Goal: Information Seeking & Learning: Check status

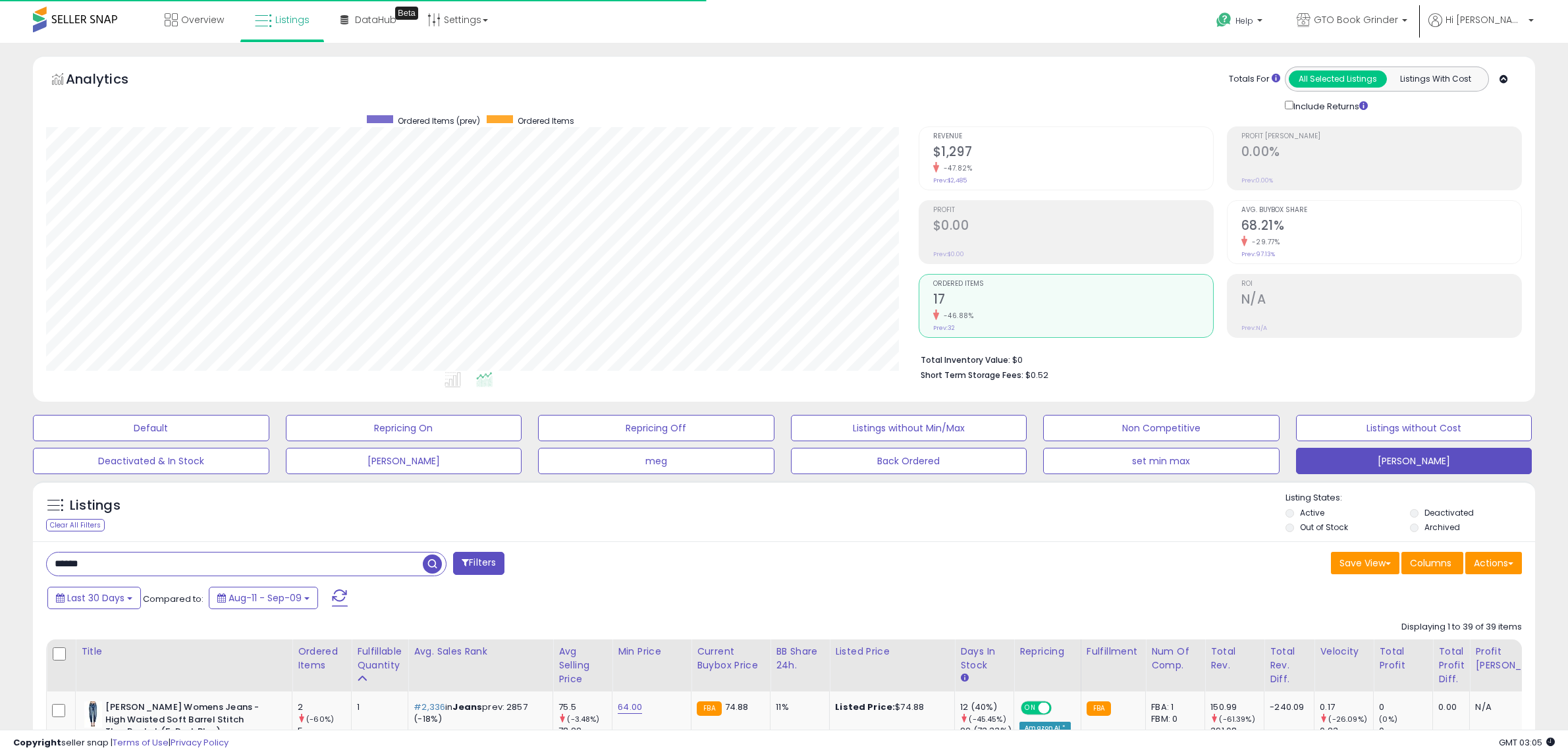
select select "**"
drag, startPoint x: 99, startPoint y: 569, endPoint x: -1, endPoint y: 568, distance: 100.0
click at [0, 568] on html "Unable to login Retrieving listings data.. has not yet accepted the Terms of Us…" at bounding box center [784, 378] width 1568 height 756
click at [122, 596] on span "Last 30 Days" at bounding box center [96, 597] width 57 height 13
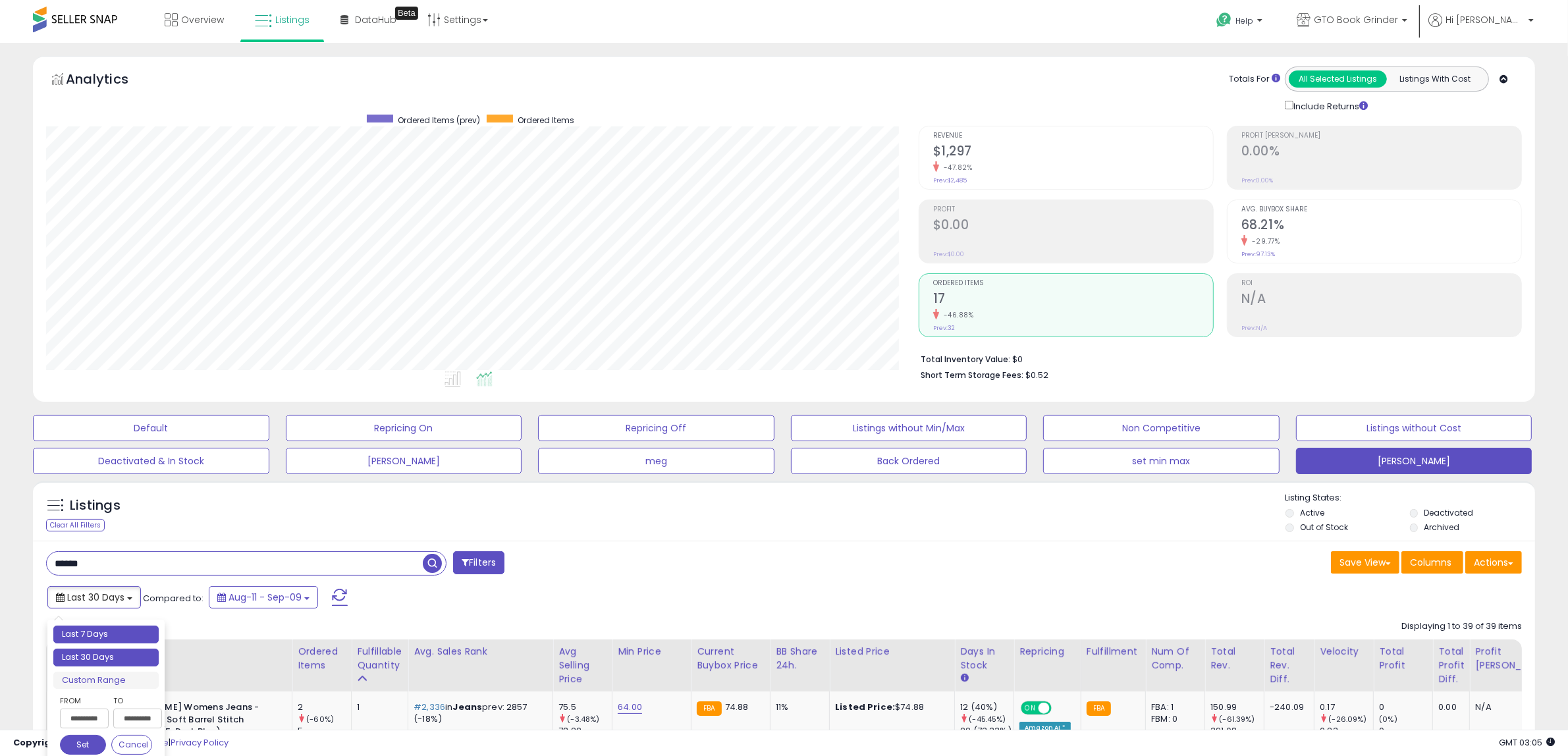
type input "**********"
click at [110, 635] on li "Last 7 Days" at bounding box center [106, 634] width 106 height 17
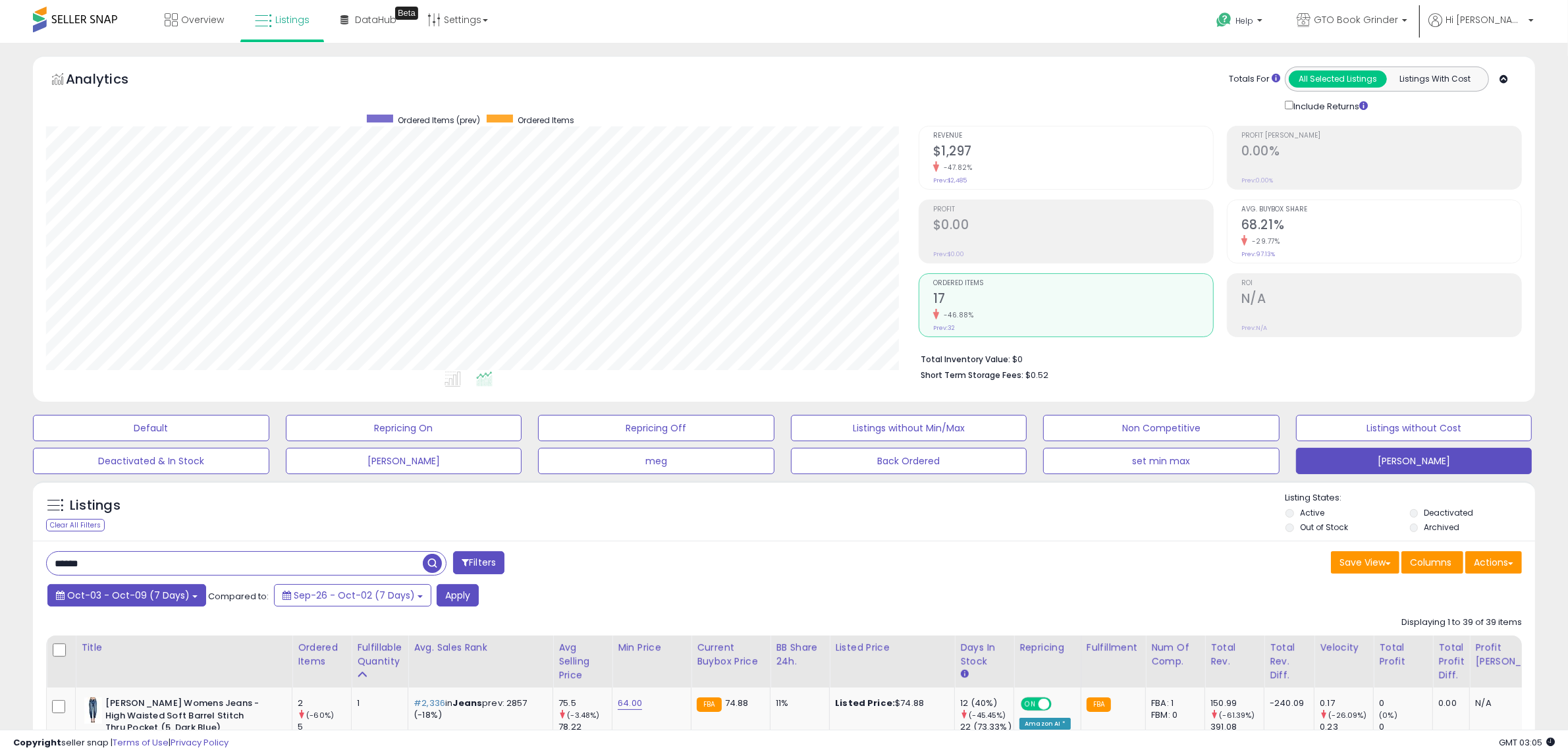
click at [130, 597] on span "Oct-03 - Oct-09 (7 Days)" at bounding box center [128, 595] width 122 height 13
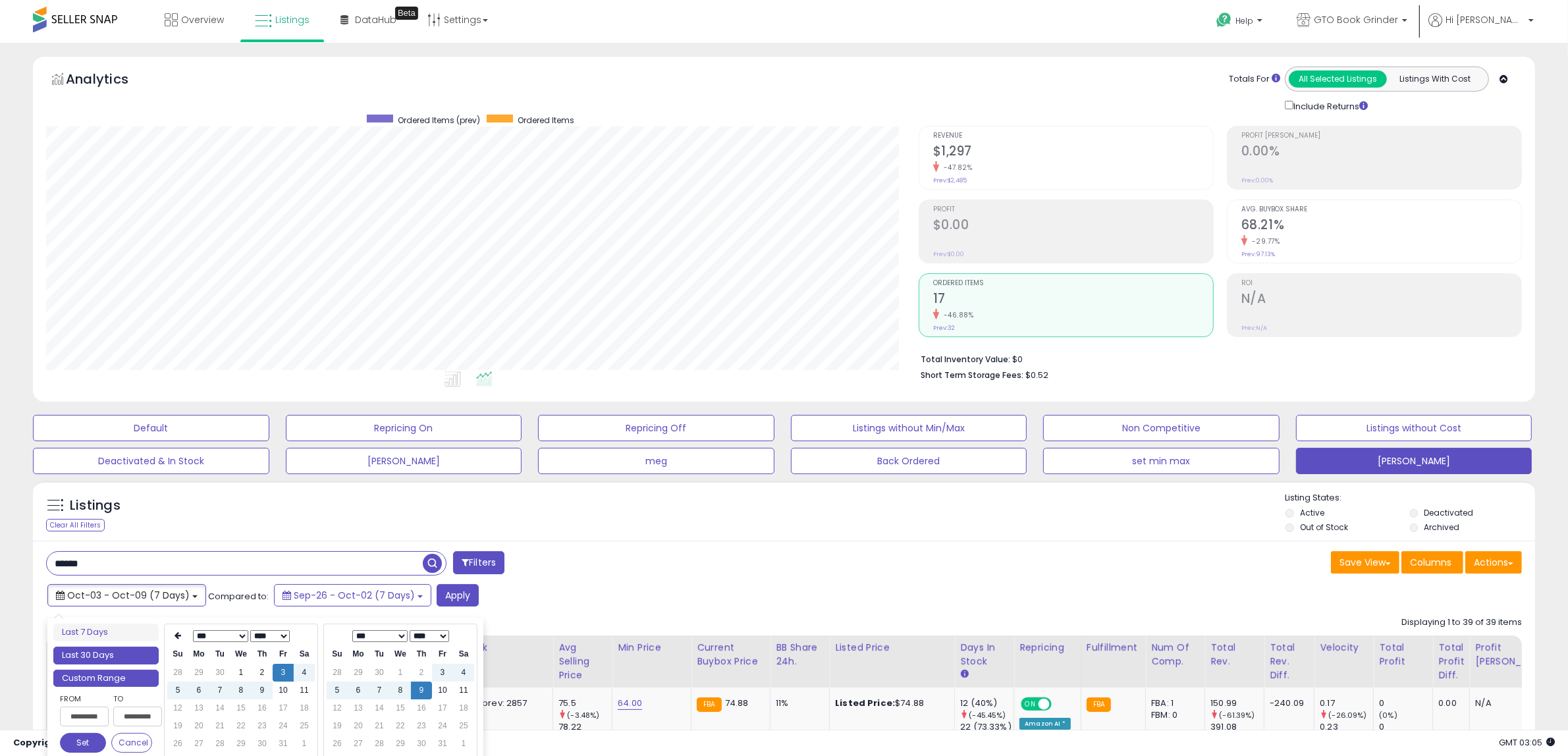
type input "**********"
click at [99, 656] on li "Last 30 Days" at bounding box center [106, 655] width 106 height 17
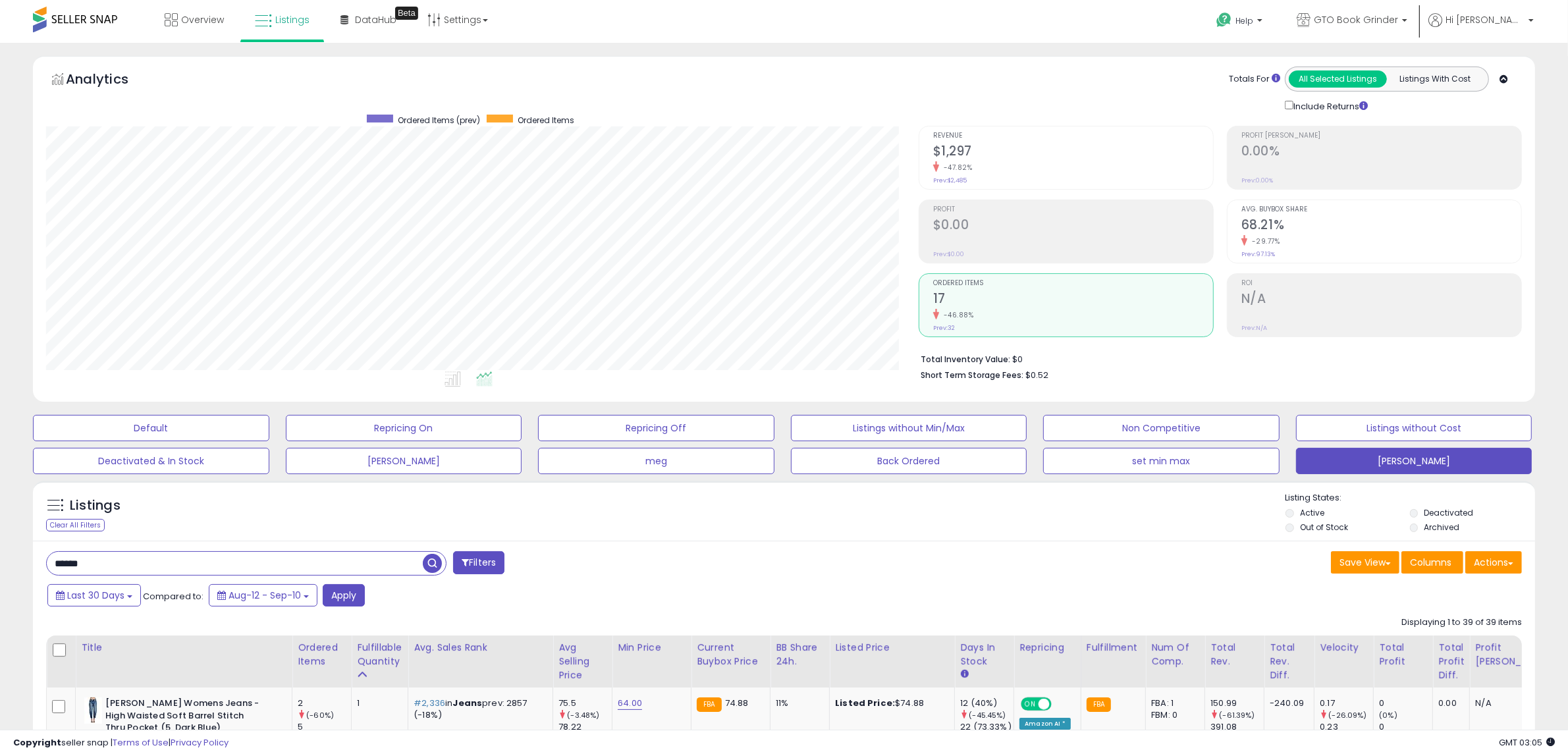
drag, startPoint x: 106, startPoint y: 566, endPoint x: -36, endPoint y: 544, distance: 143.7
click at [0, 544] on html "Unable to login Retrieving listings data.. has not yet accepted the Terms of Us…" at bounding box center [784, 378] width 1568 height 756
click at [432, 565] on span "button" at bounding box center [432, 563] width 19 height 19
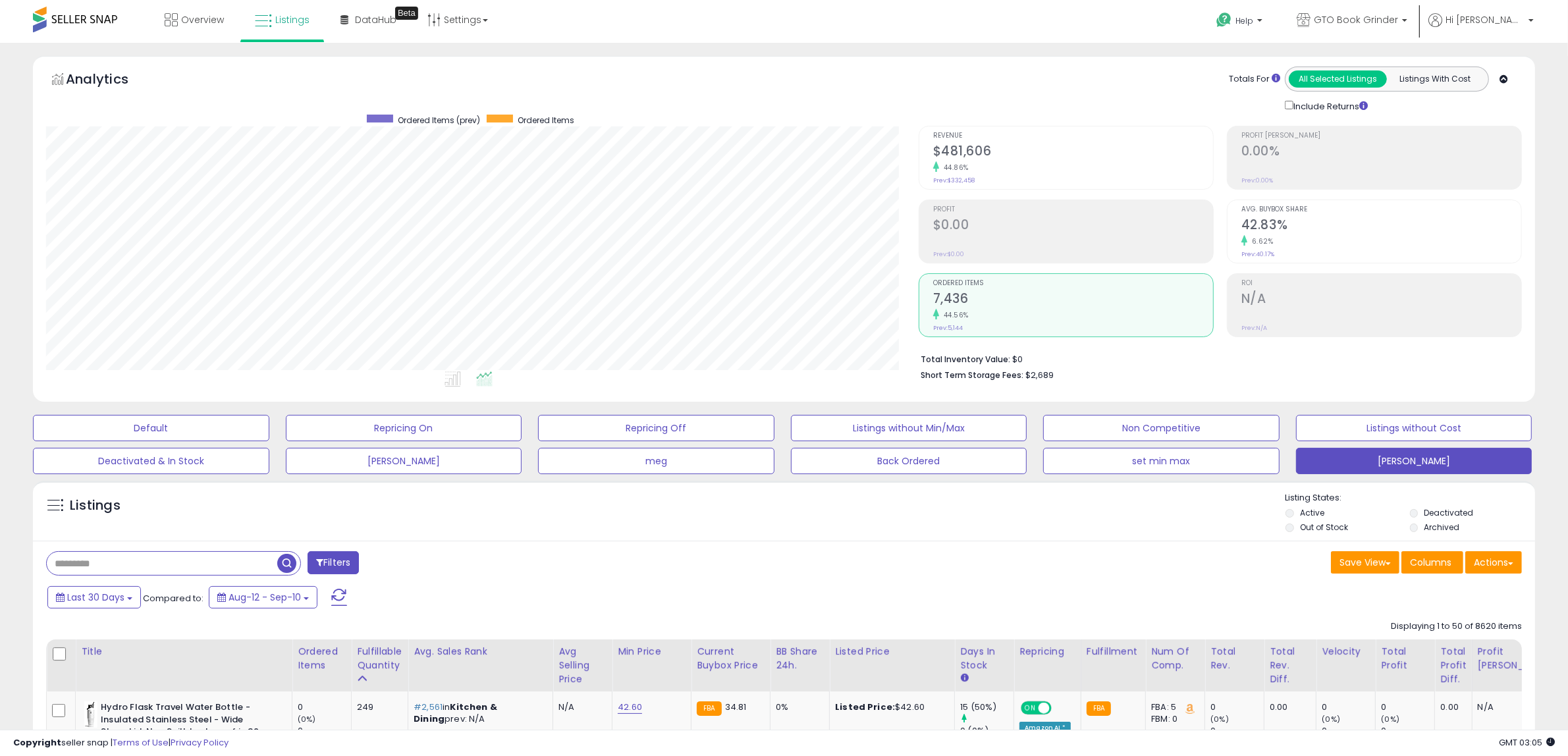
click at [949, 153] on h2 "$481,606" at bounding box center [1073, 152] width 280 height 17
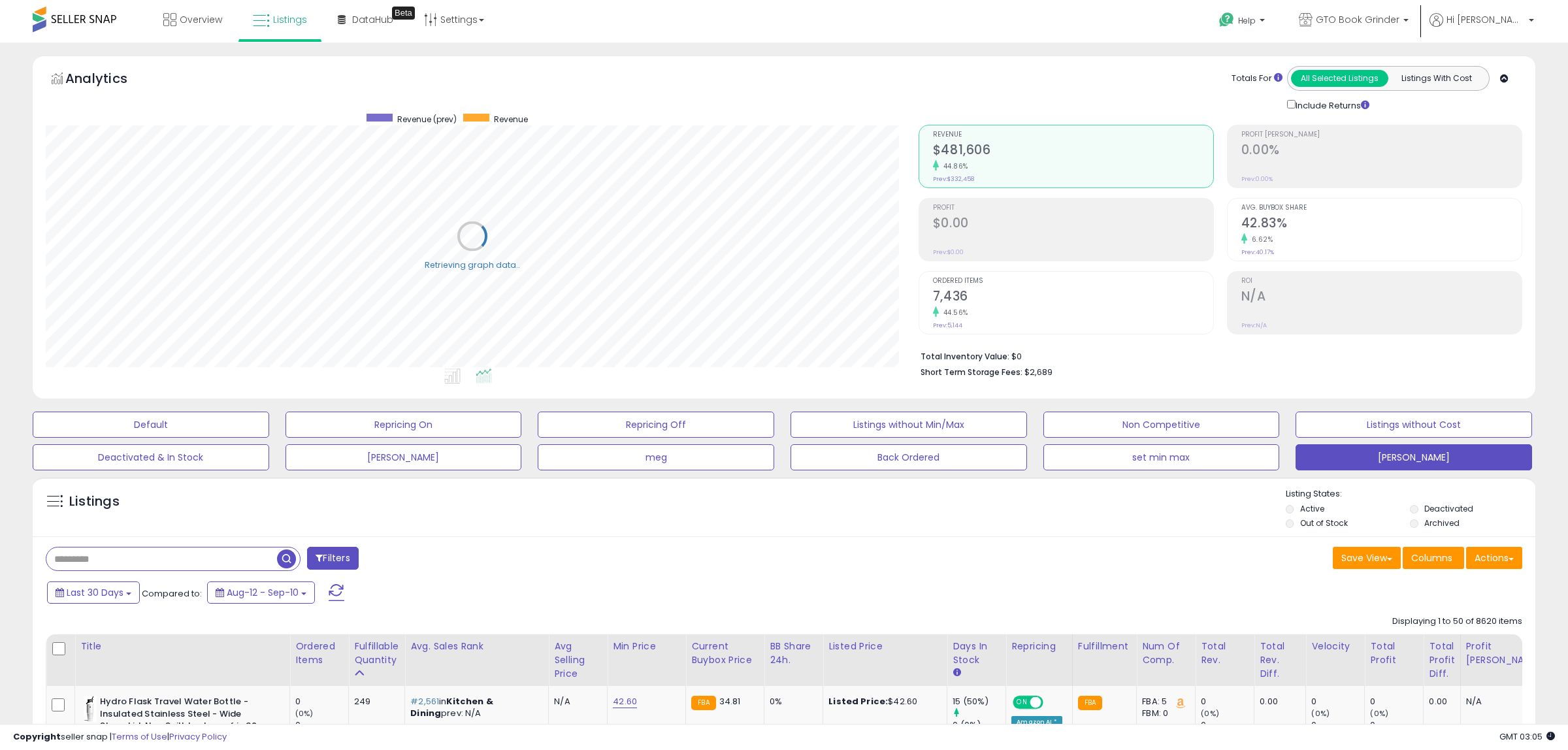
scroll to position [652816, 652511]
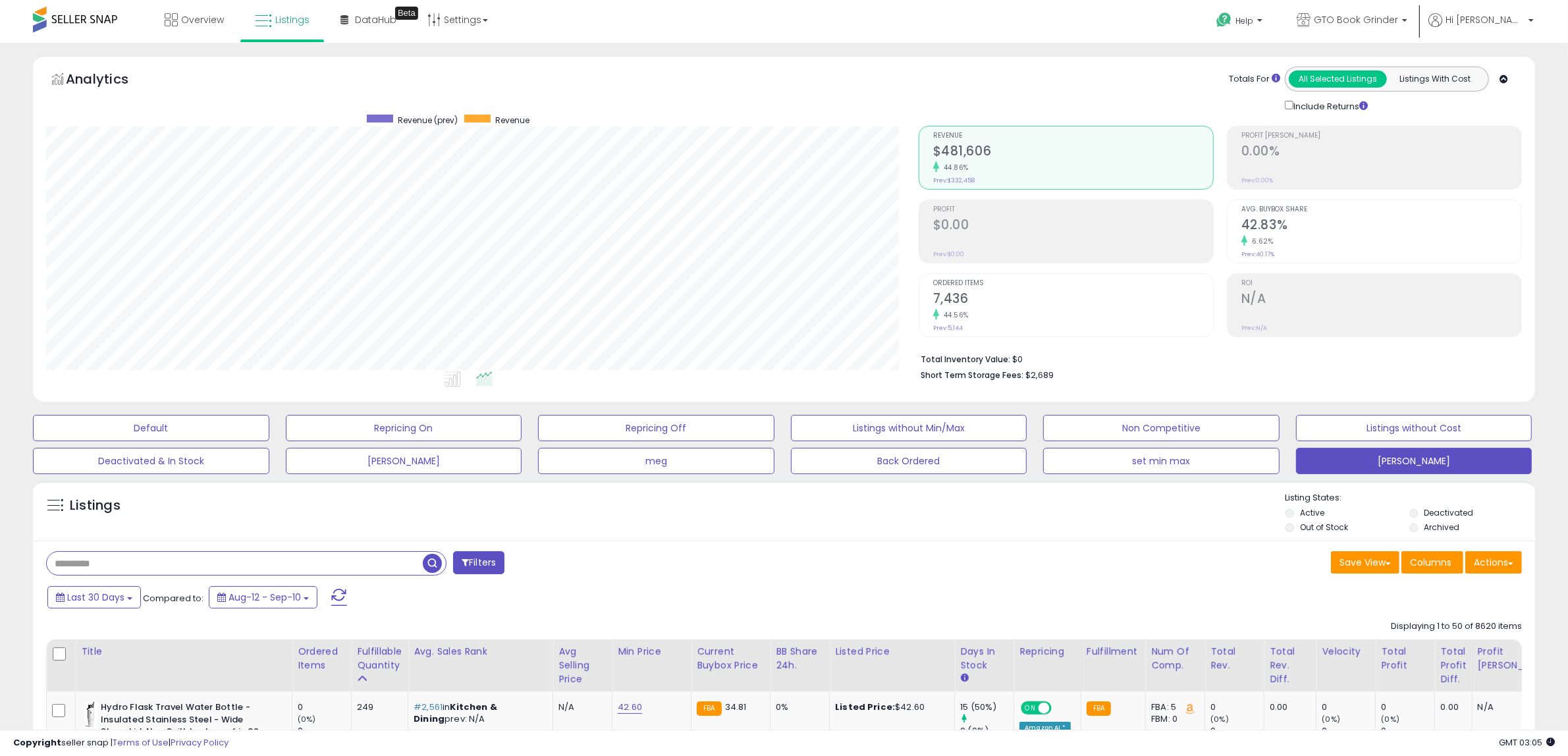
click at [71, 562] on input "text" at bounding box center [234, 563] width 376 height 23
type input "****"
click at [432, 560] on span "button" at bounding box center [432, 563] width 19 height 19
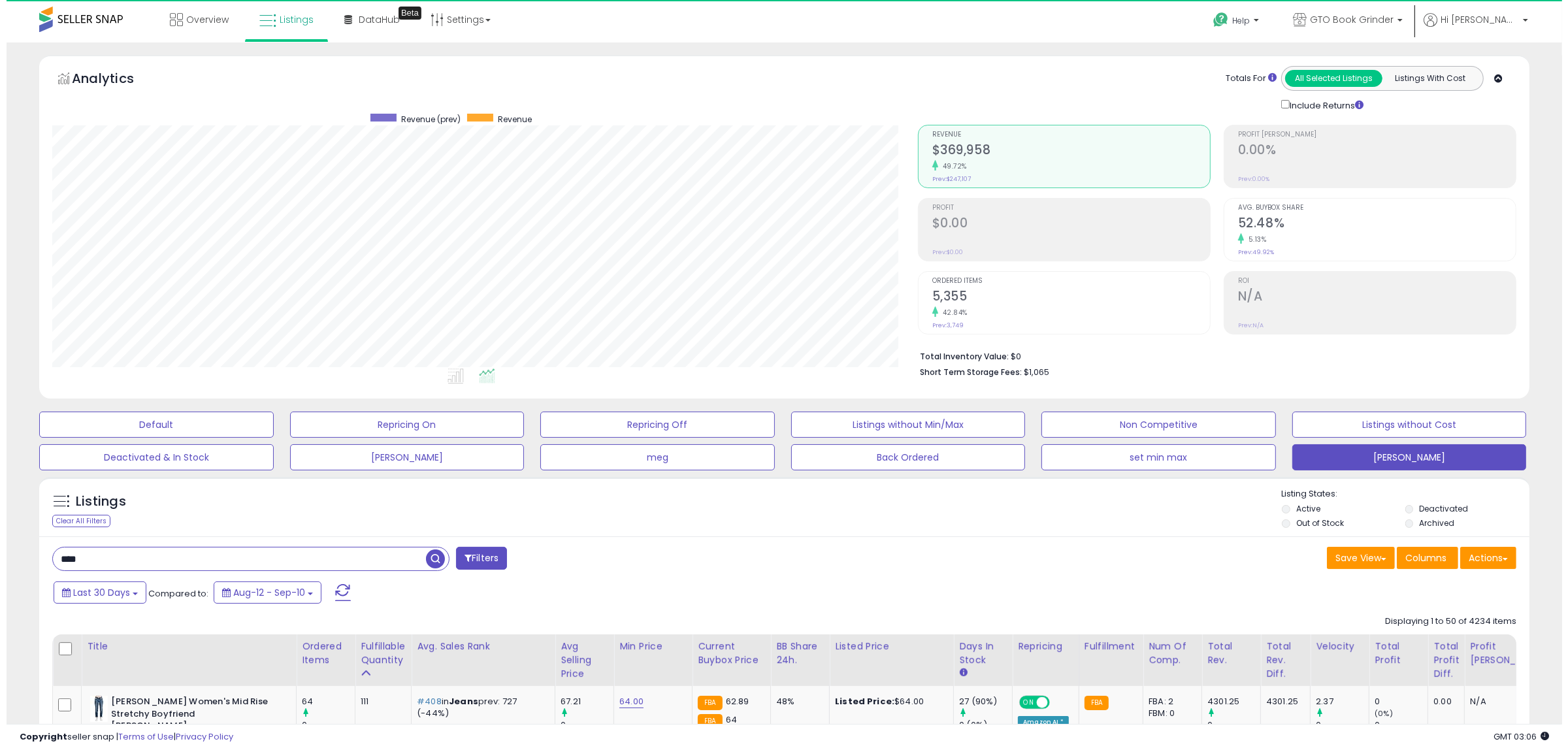
scroll to position [268, 866]
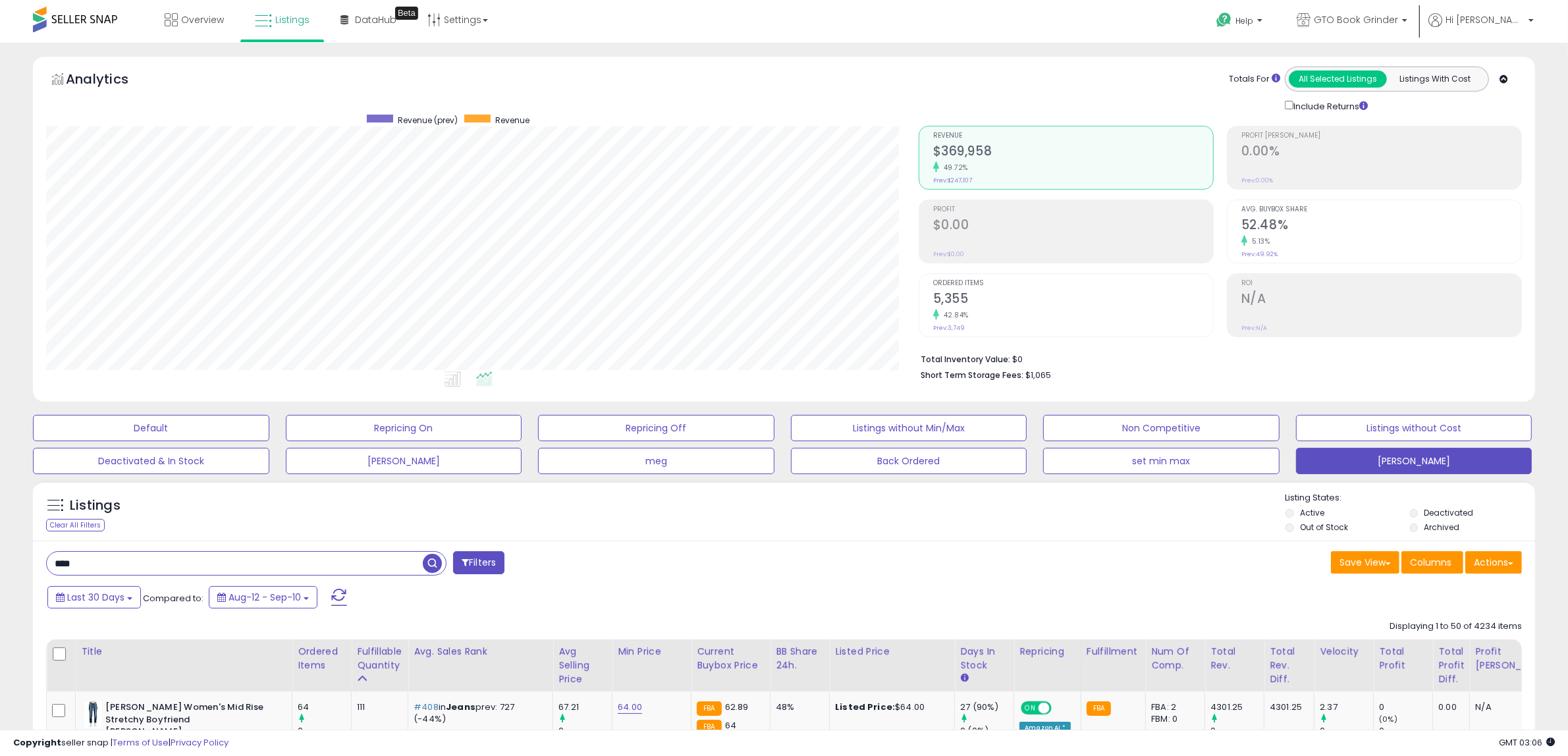
click at [957, 294] on h2 "5,355" at bounding box center [1073, 299] width 280 height 17
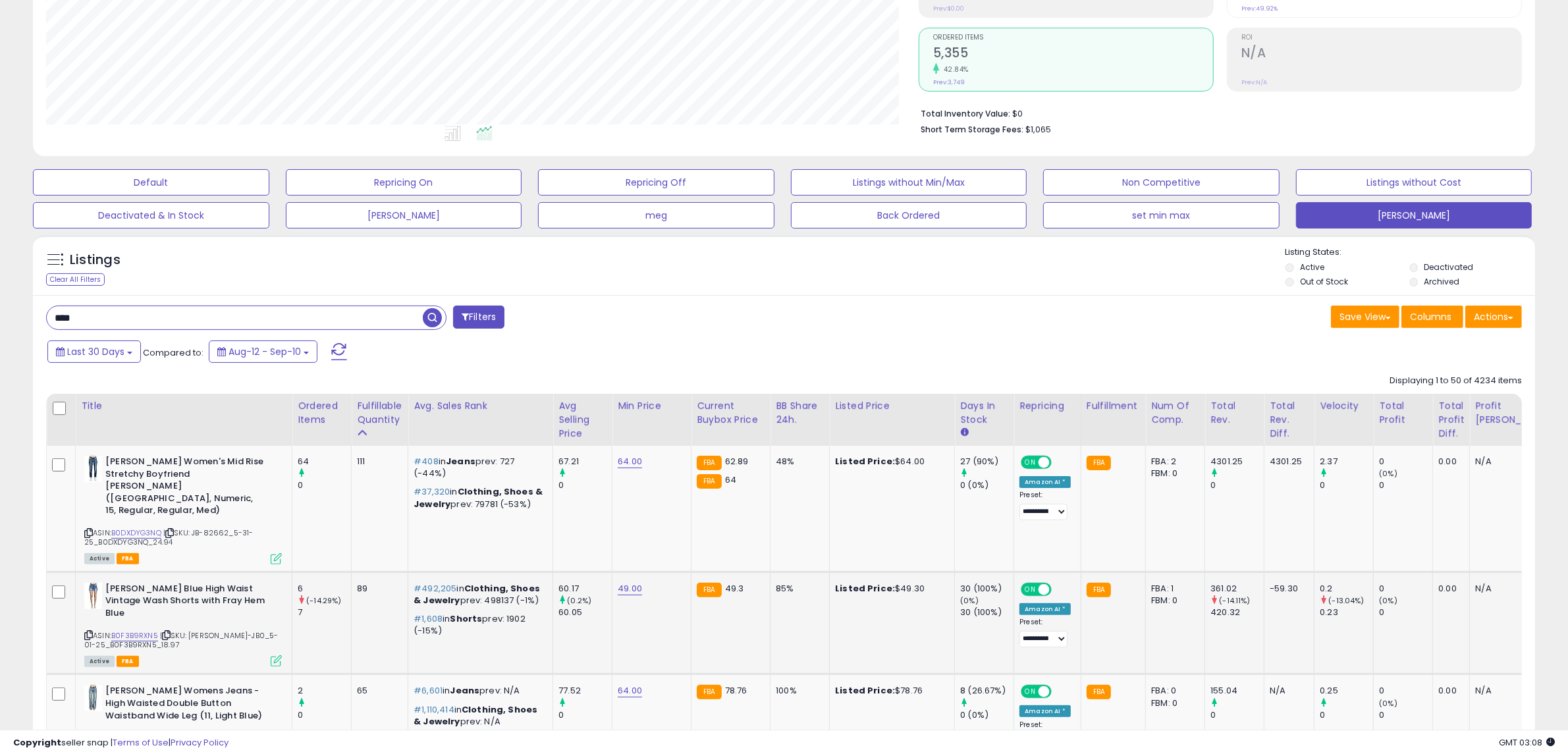
scroll to position [247, 0]
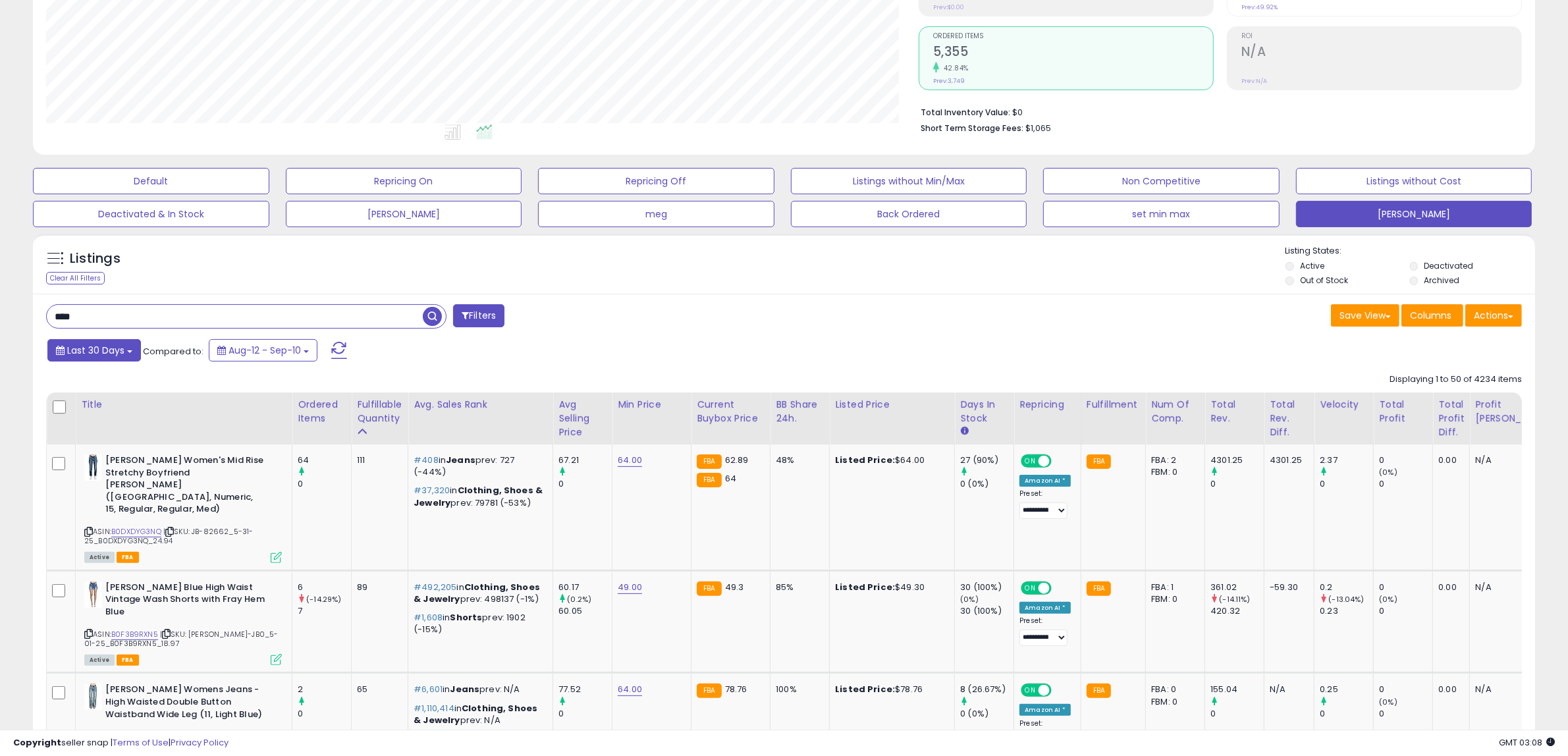
click at [133, 348] on button "Last 30 Days" at bounding box center [94, 350] width 94 height 22
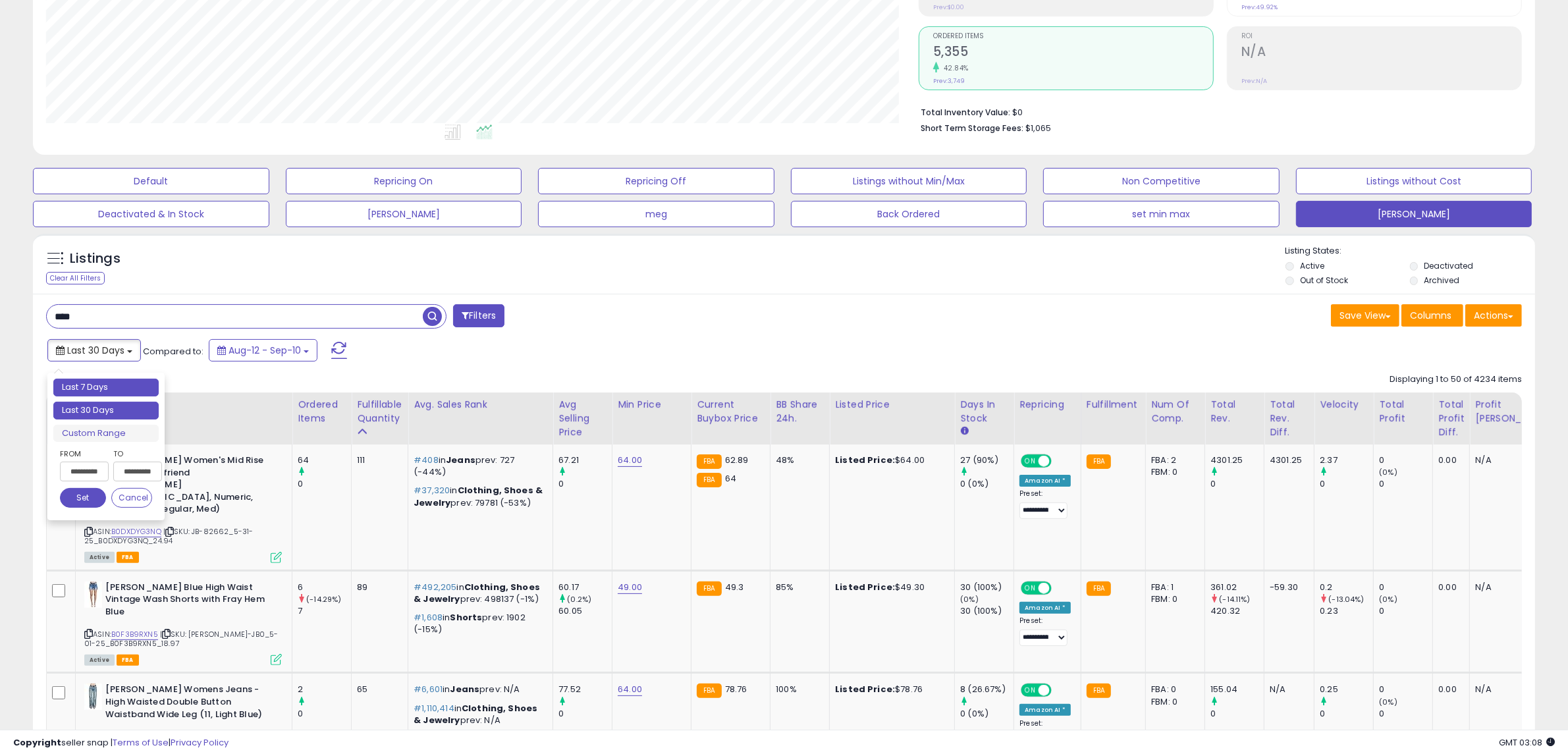
type input "**********"
click at [119, 386] on li "Last 7 Days" at bounding box center [106, 387] width 106 height 17
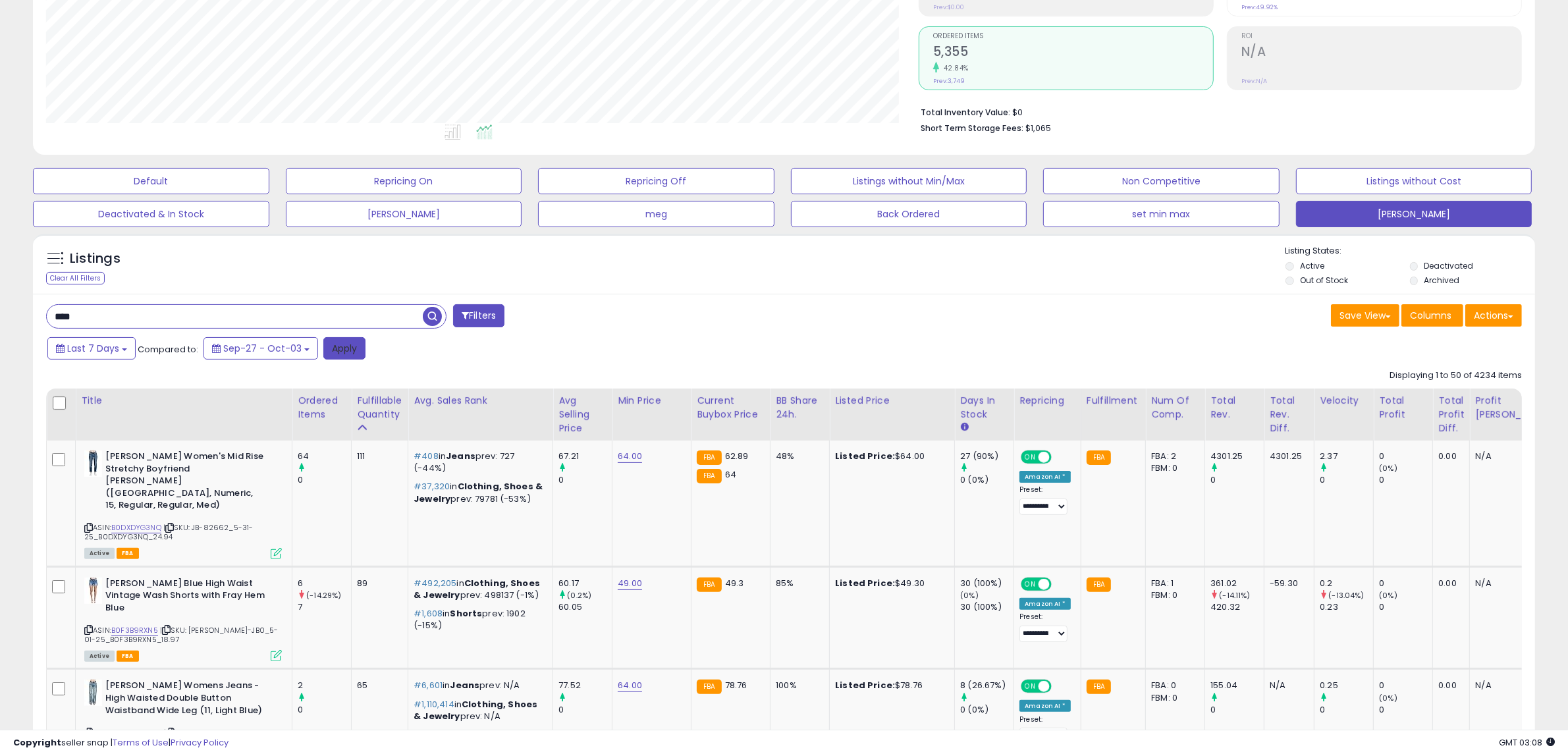
click at [342, 351] on button "Apply" at bounding box center [344, 348] width 42 height 22
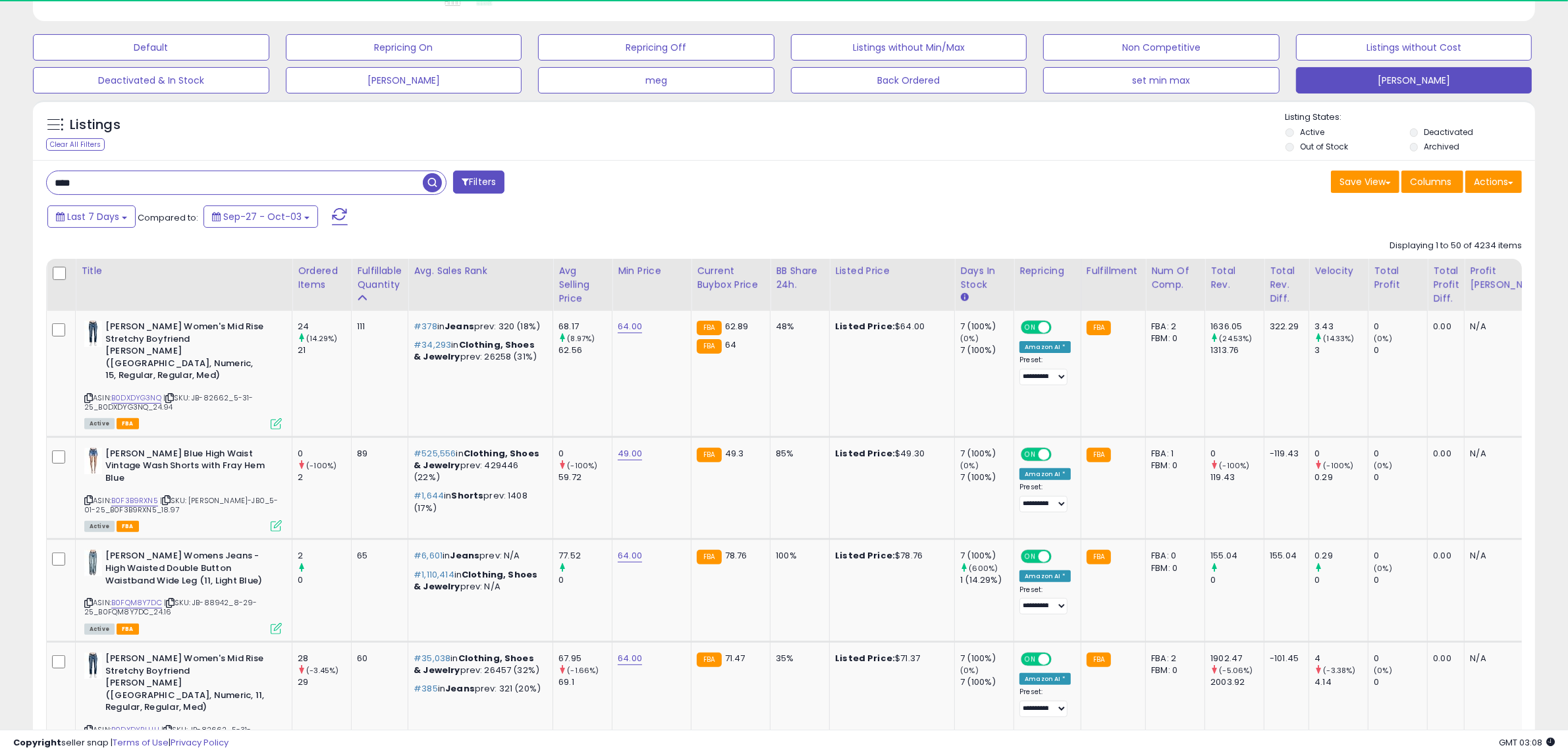
scroll to position [270, 873]
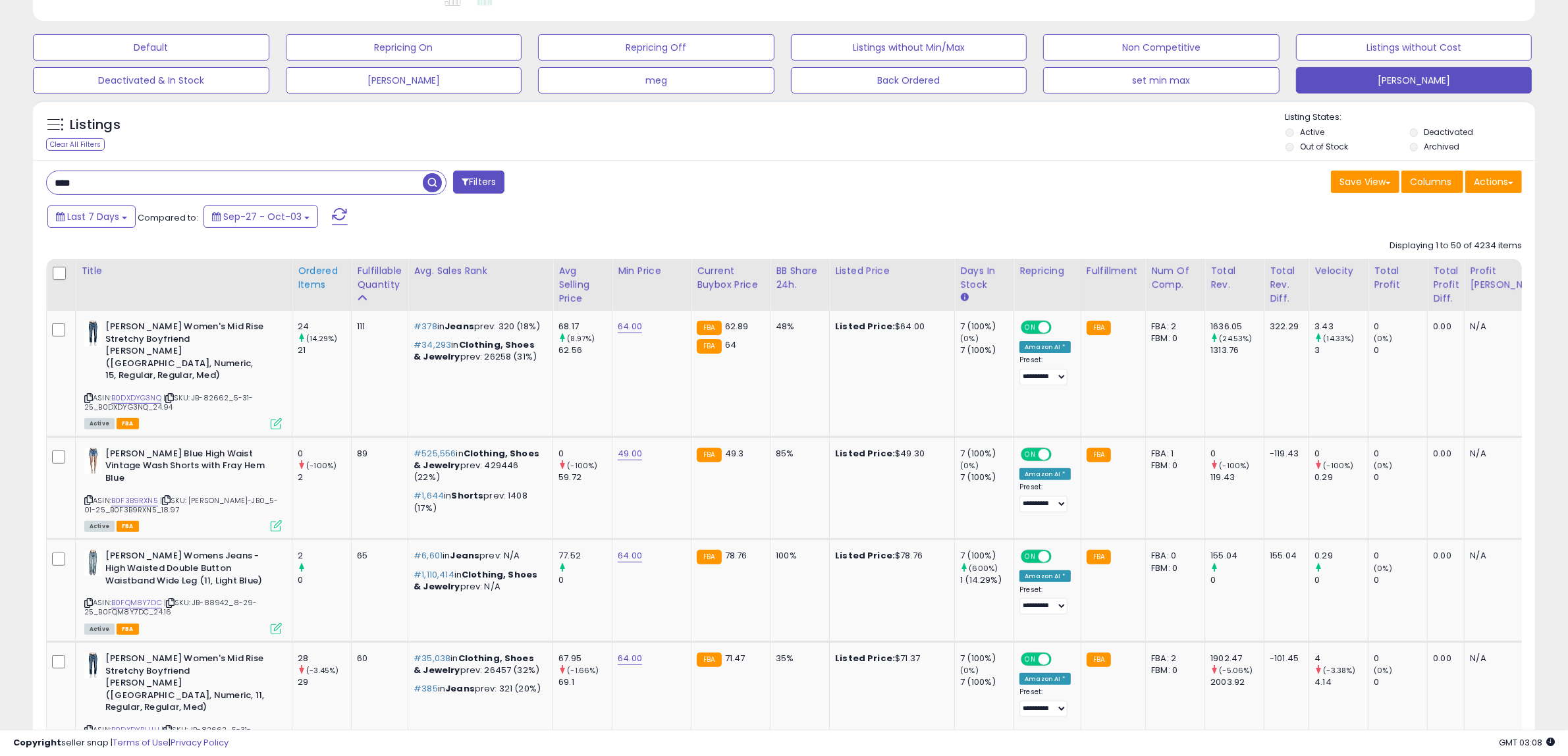
click at [313, 285] on div "Ordered Items" at bounding box center [321, 278] width 48 height 28
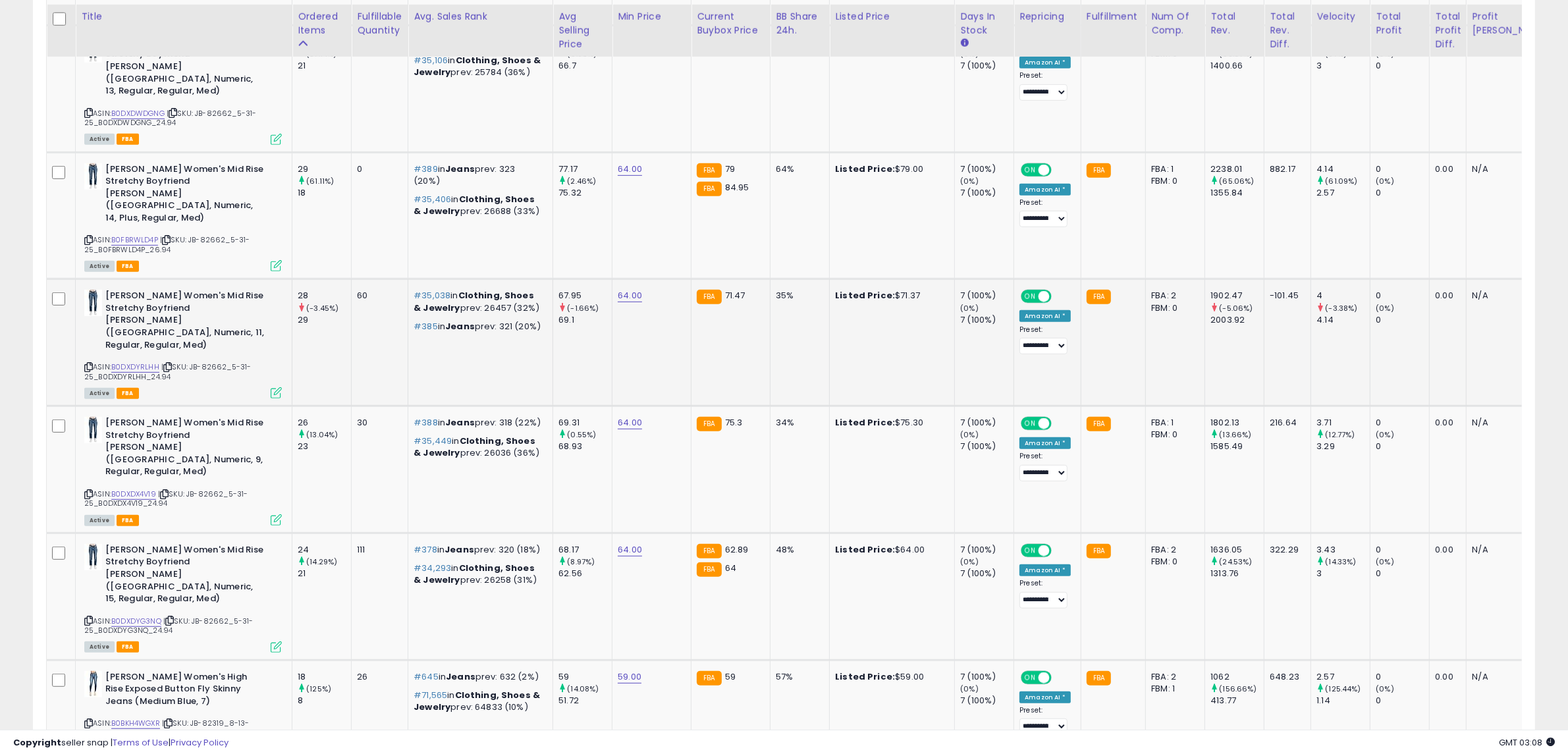
scroll to position [874, 0]
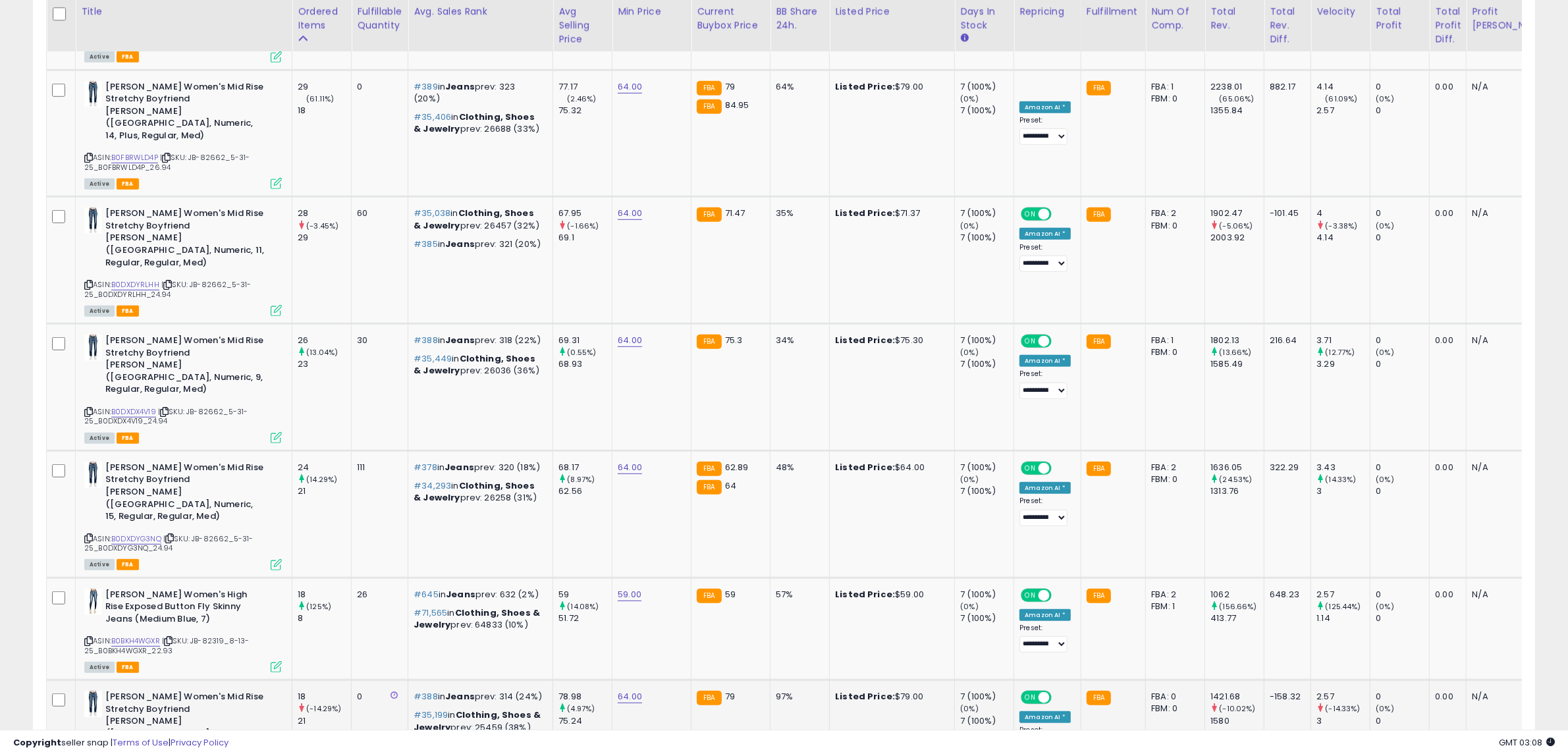
drag, startPoint x: 330, startPoint y: 633, endPoint x: 288, endPoint y: 604, distance: 51.0
click at [288, 680] on td "[PERSON_NAME] Women's Mid Rise Stretchy Boyfriend [PERSON_NAME] ([GEOGRAPHIC_DA…" at bounding box center [184, 743] width 217 height 127
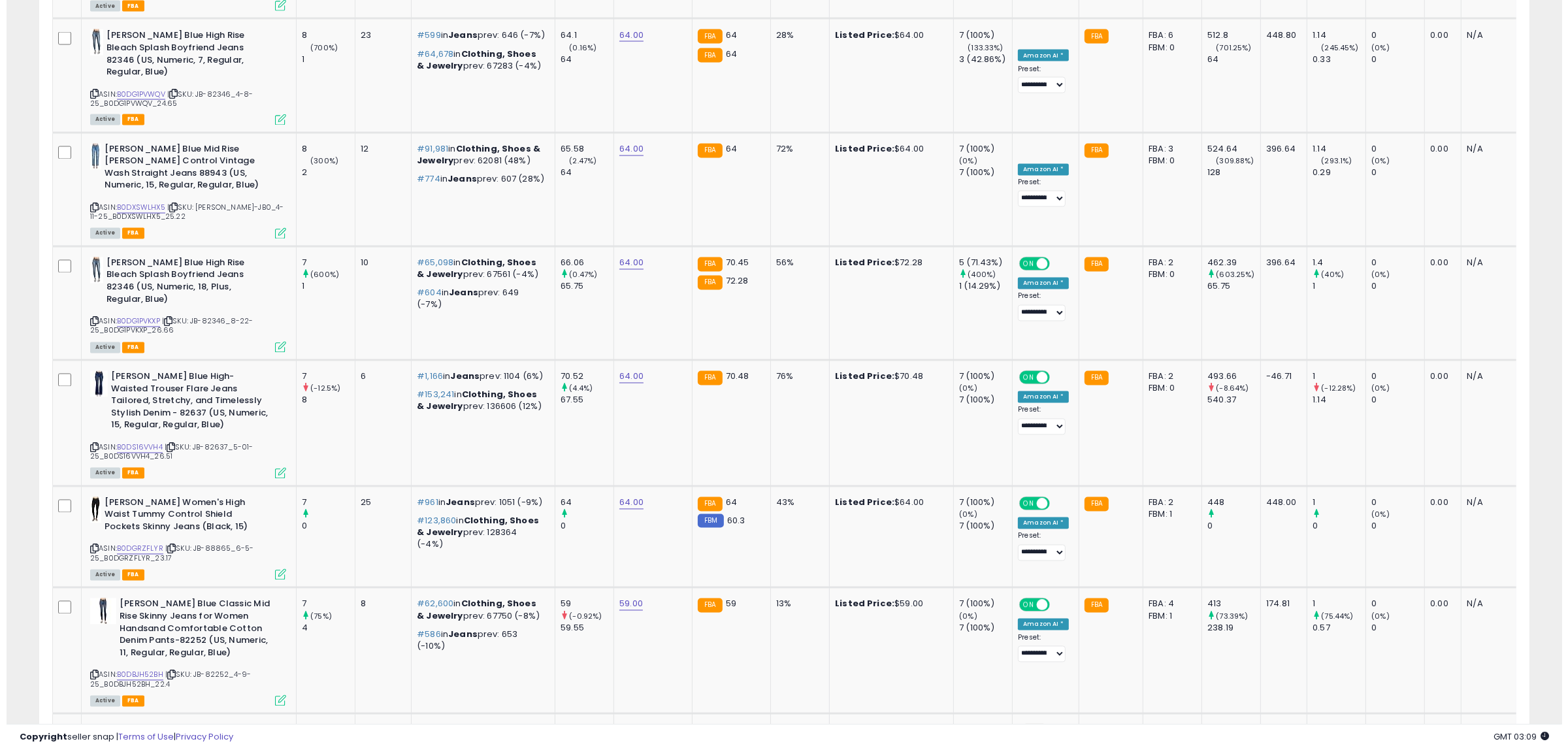
scroll to position [0, 0]
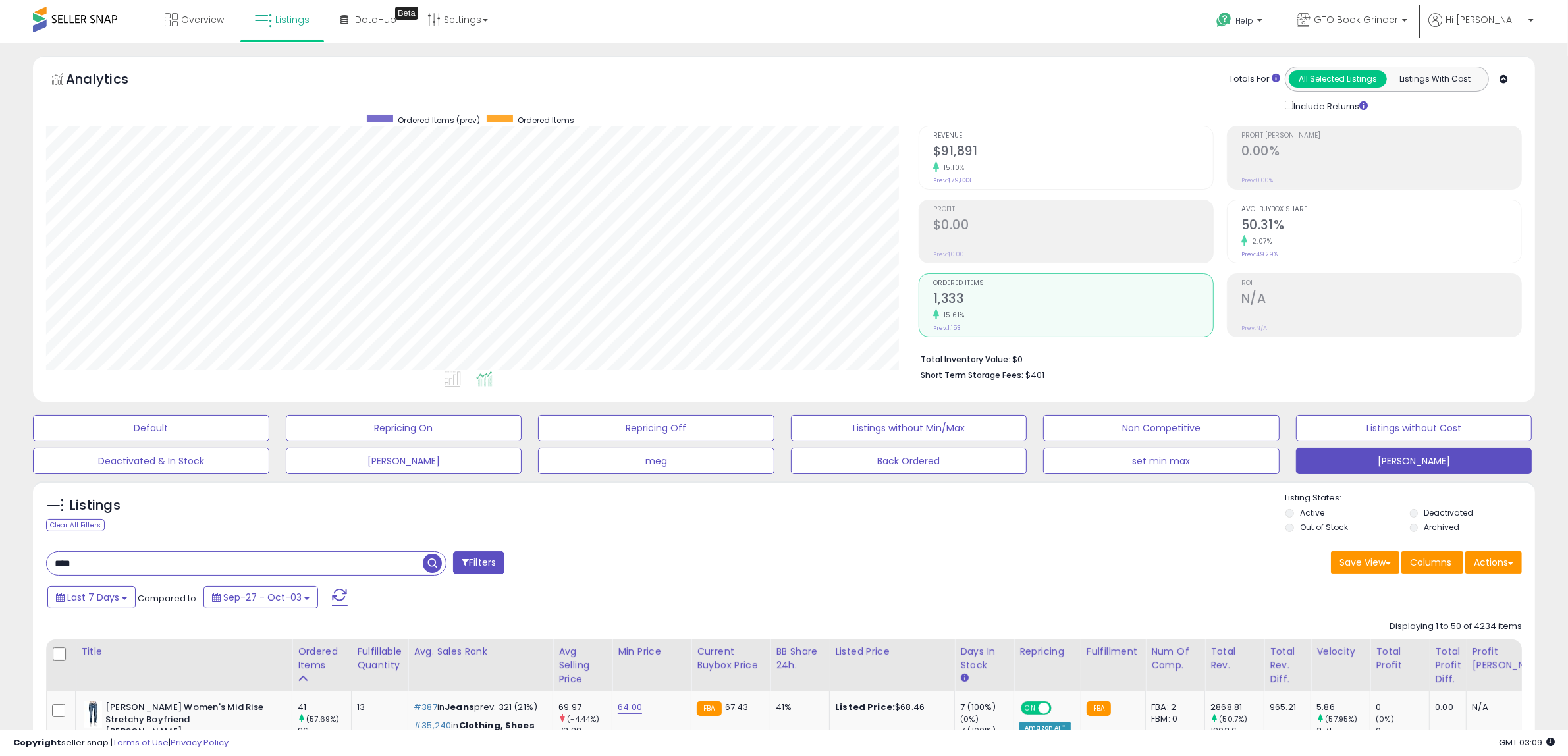
drag, startPoint x: 89, startPoint y: 564, endPoint x: -45, endPoint y: 573, distance: 134.3
click at [0, 573] on html "Unable to login Retrieving listings data.. has not yet accepted the Terms of Us…" at bounding box center [784, 378] width 1568 height 756
click at [423, 563] on span "button" at bounding box center [432, 563] width 19 height 19
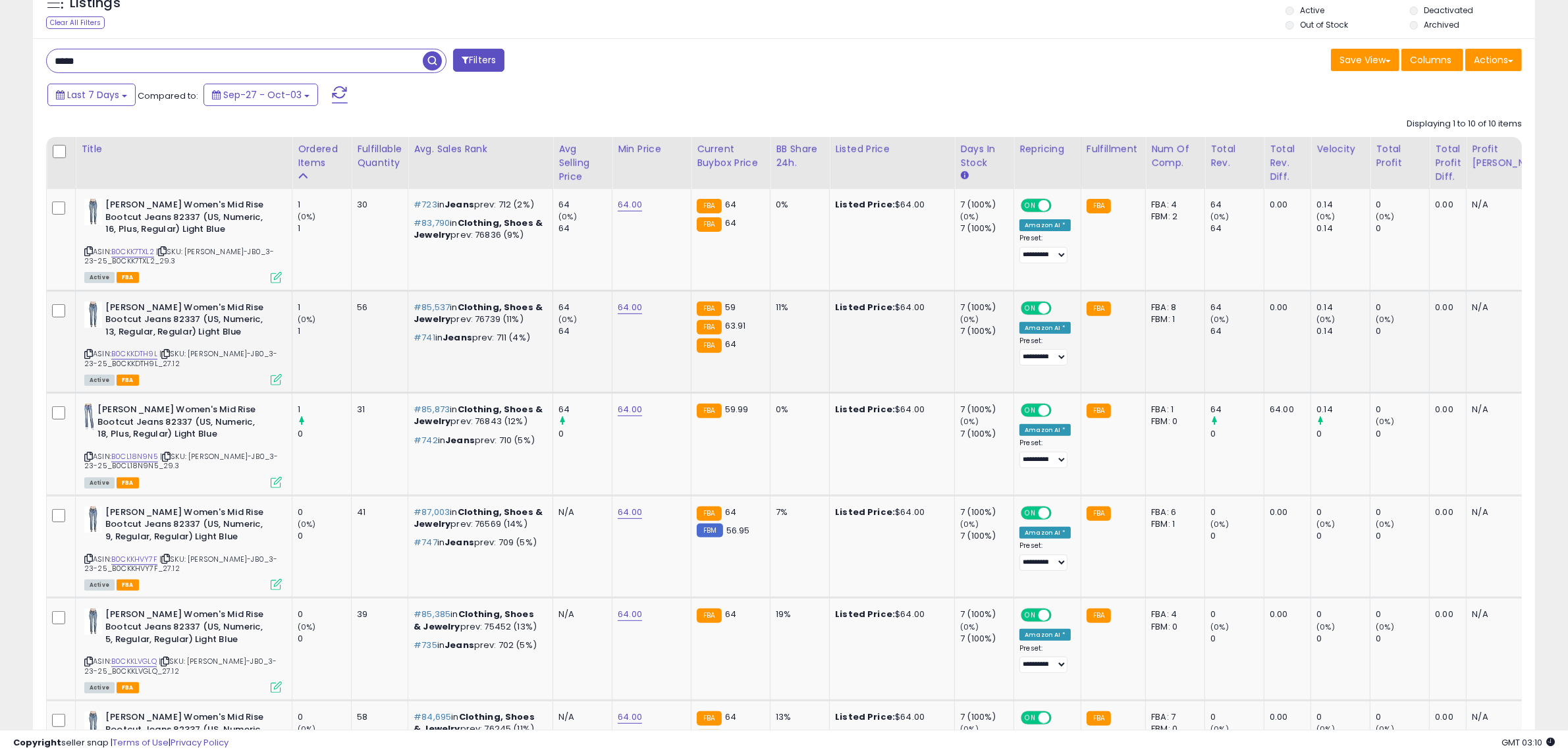
scroll to position [494, 0]
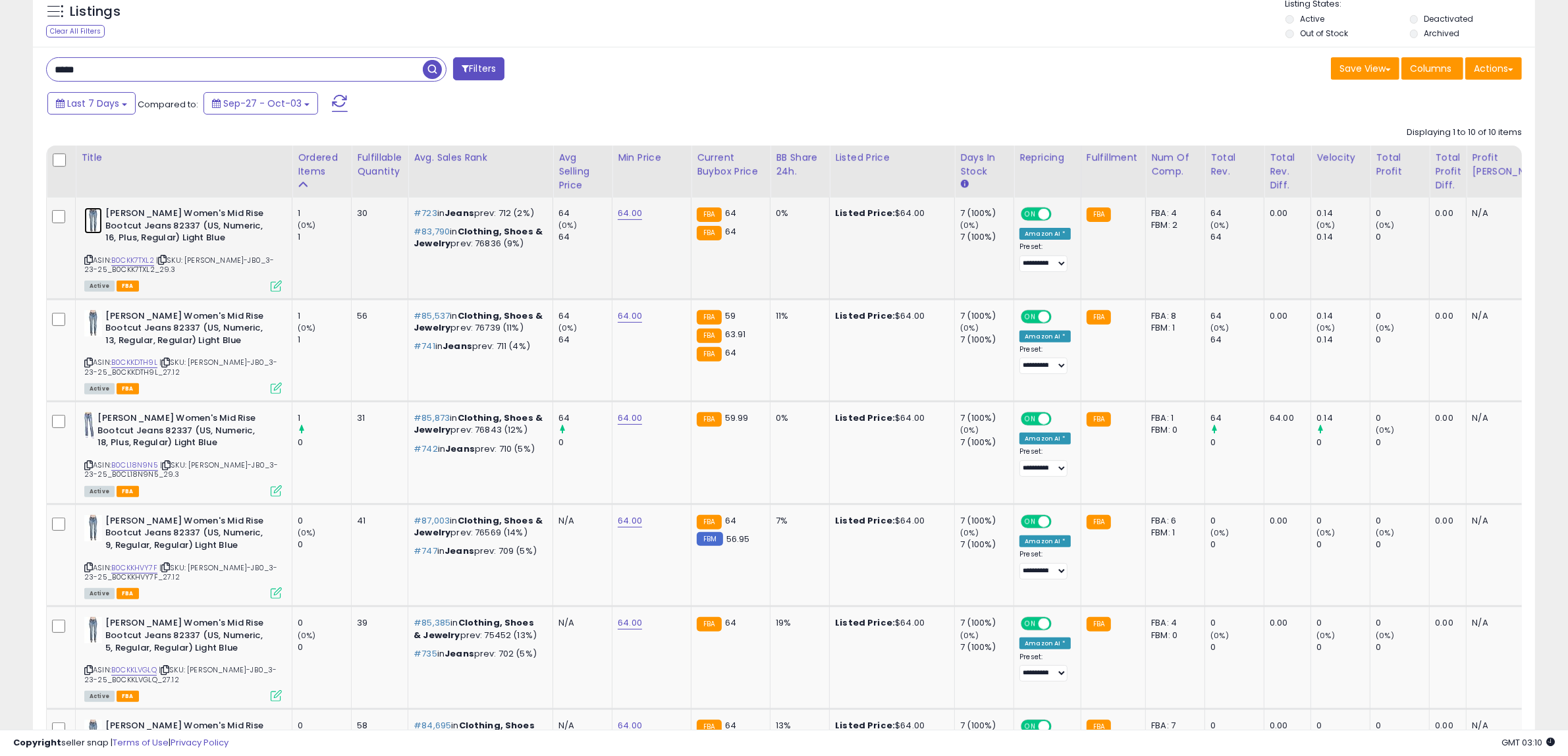
click at [96, 219] on img at bounding box center [92, 221] width 17 height 27
click at [93, 323] on img at bounding box center [92, 323] width 17 height 27
drag, startPoint x: 85, startPoint y: 73, endPoint x: -32, endPoint y: 80, distance: 117.2
click at [76, 67] on input "****" at bounding box center [234, 69] width 376 height 23
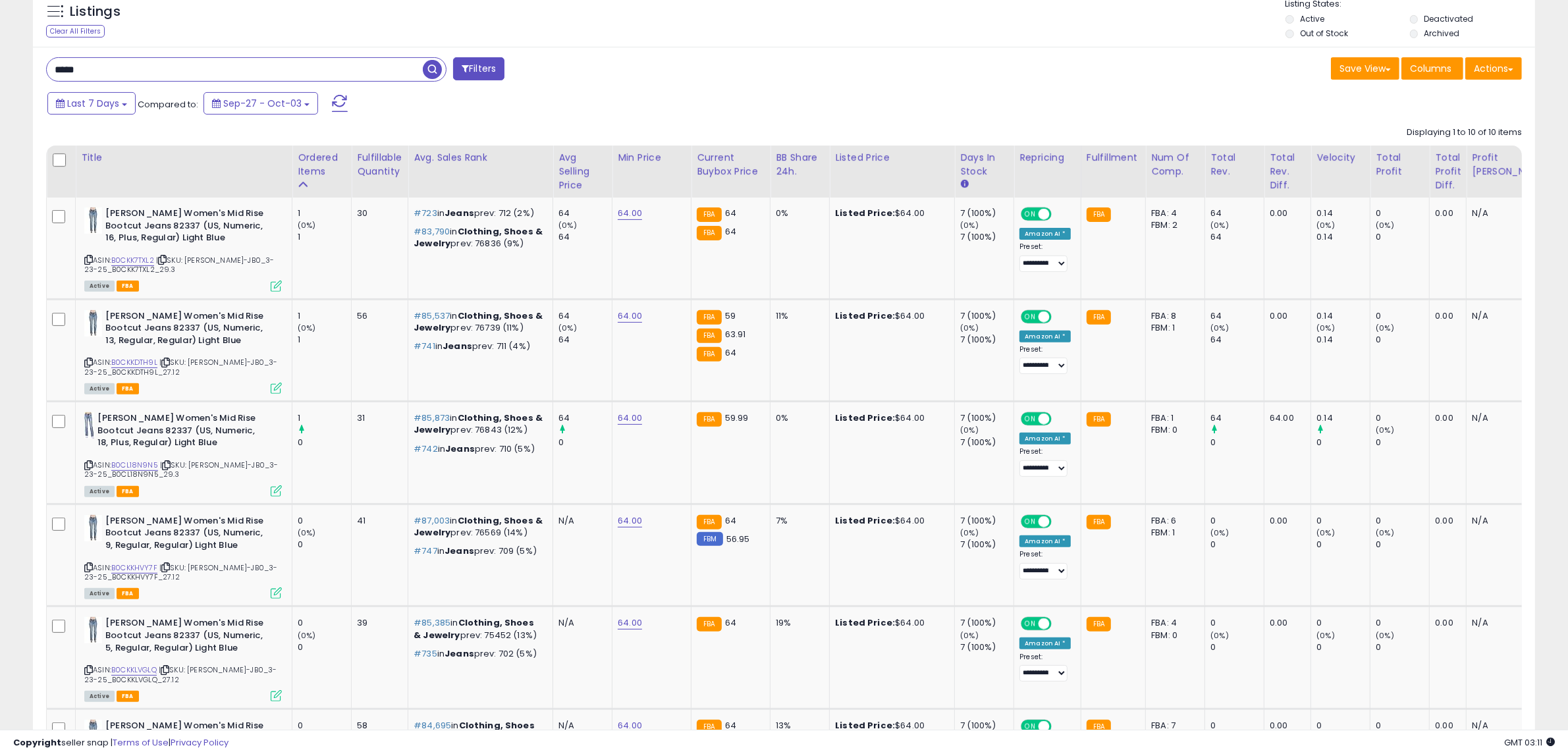
drag, startPoint x: 106, startPoint y: 69, endPoint x: 68, endPoint y: 70, distance: 38.0
click at [68, 70] on input "*****" at bounding box center [234, 69] width 376 height 23
click at [66, 71] on input "****" at bounding box center [234, 69] width 376 height 23
click at [96, 70] on input "****" at bounding box center [234, 69] width 376 height 23
type input "*****"
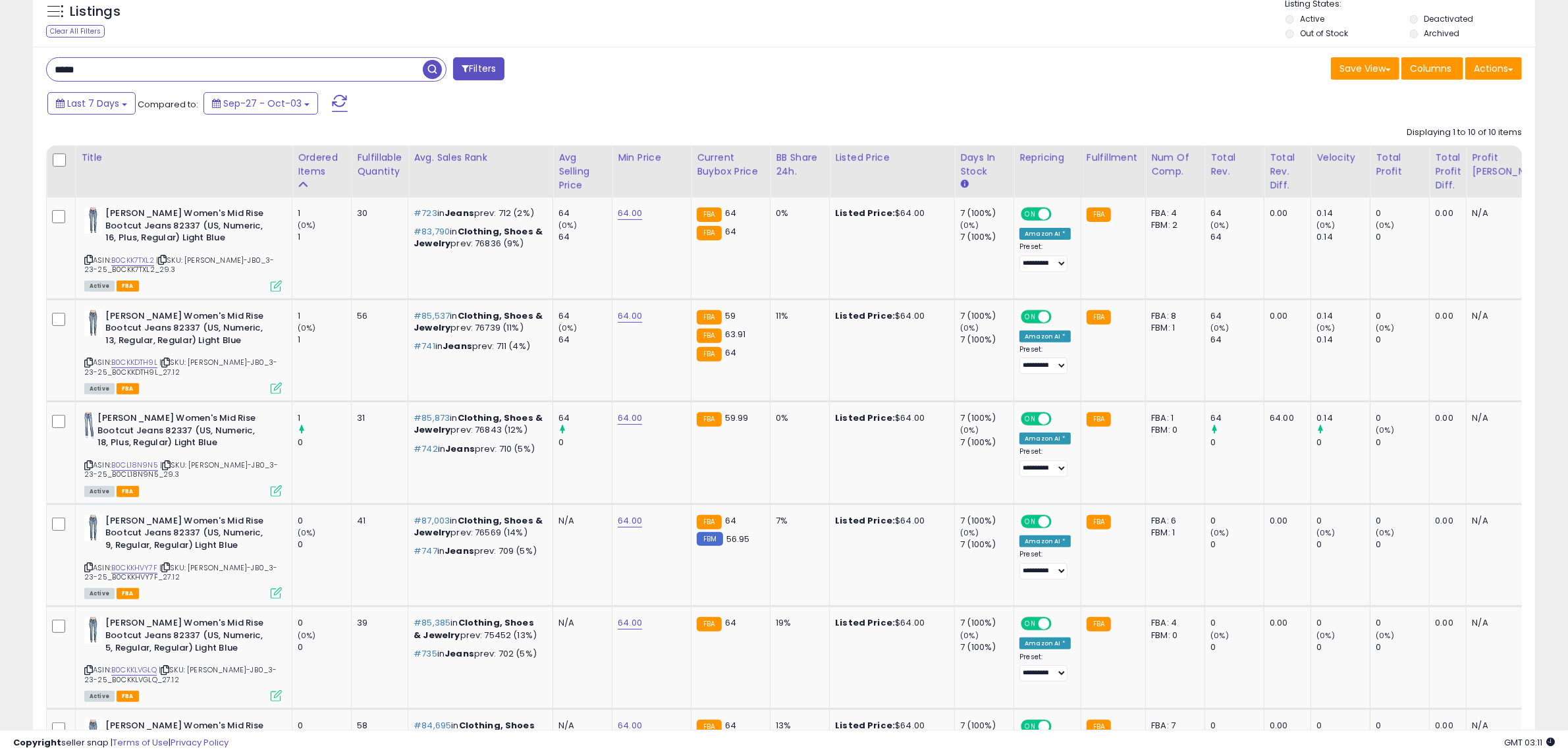
click at [430, 71] on span "button" at bounding box center [432, 69] width 19 height 19
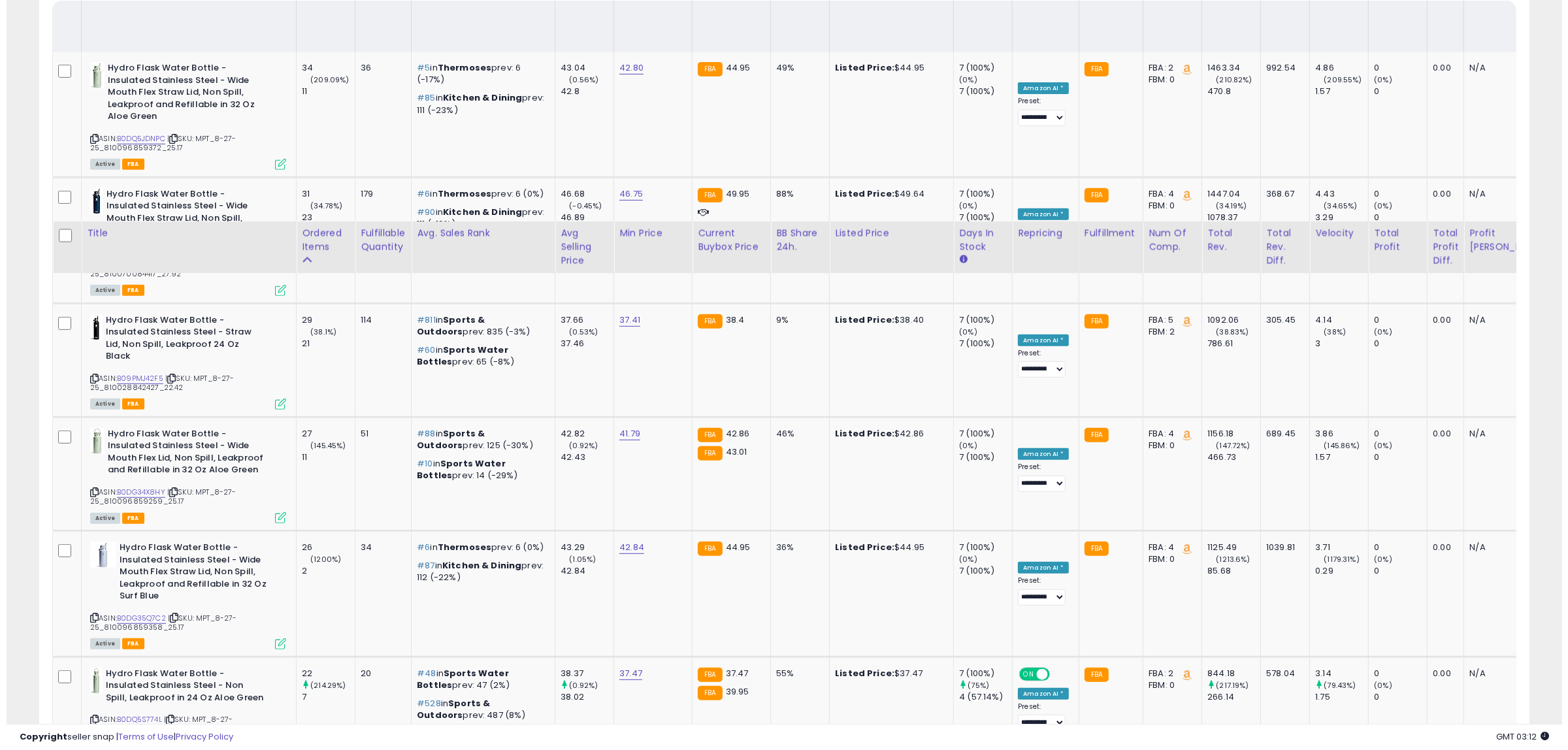
scroll to position [0, 0]
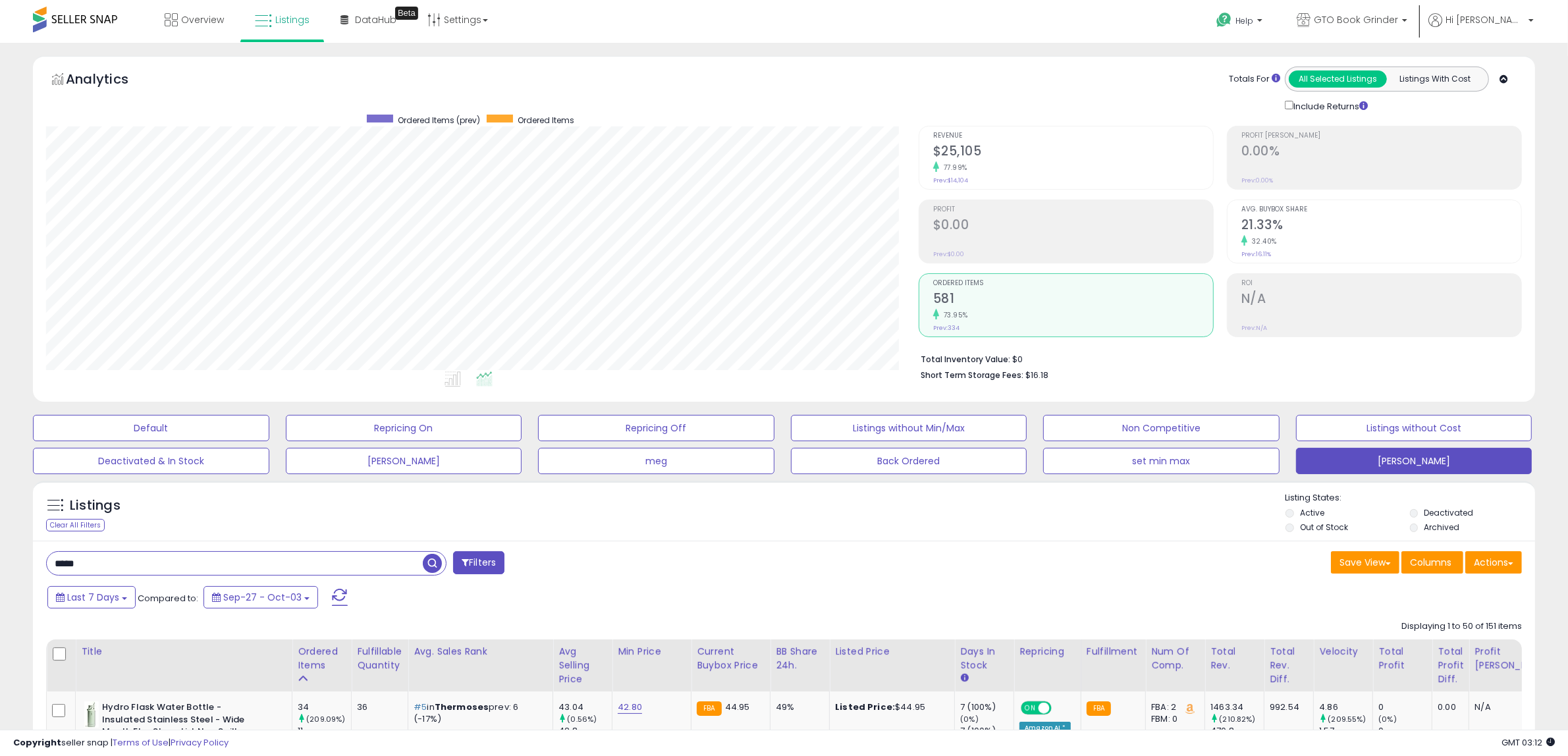
drag, startPoint x: 106, startPoint y: 559, endPoint x: -45, endPoint y: 565, distance: 151.1
click at [0, 565] on html "Unable to login Retrieving listings data.. has not yet accepted the Terms of Us…" at bounding box center [784, 378] width 1568 height 756
click at [433, 559] on span "button" at bounding box center [432, 563] width 19 height 19
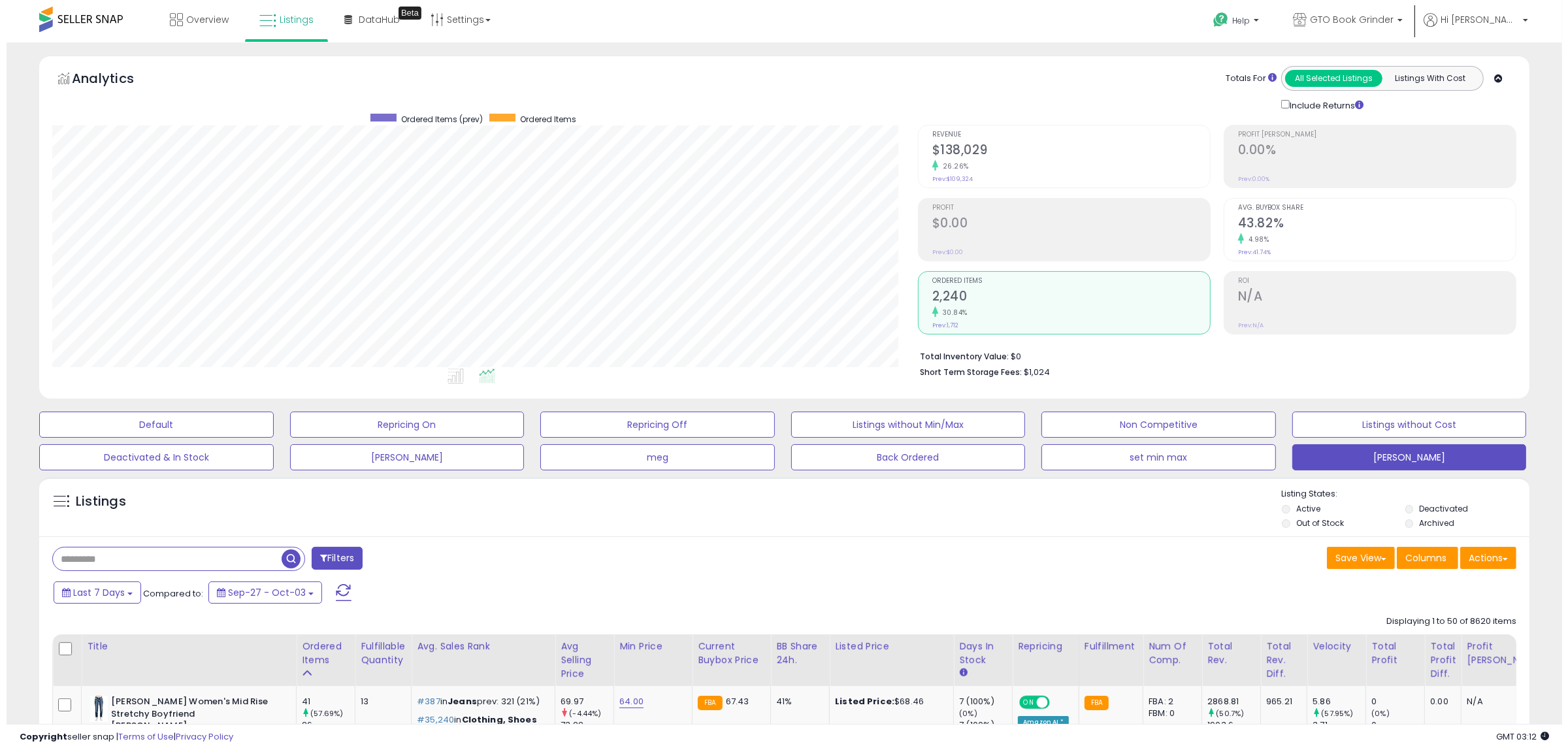
scroll to position [268, 866]
click at [963, 146] on h2 "$138,029" at bounding box center [1065, 151] width 278 height 17
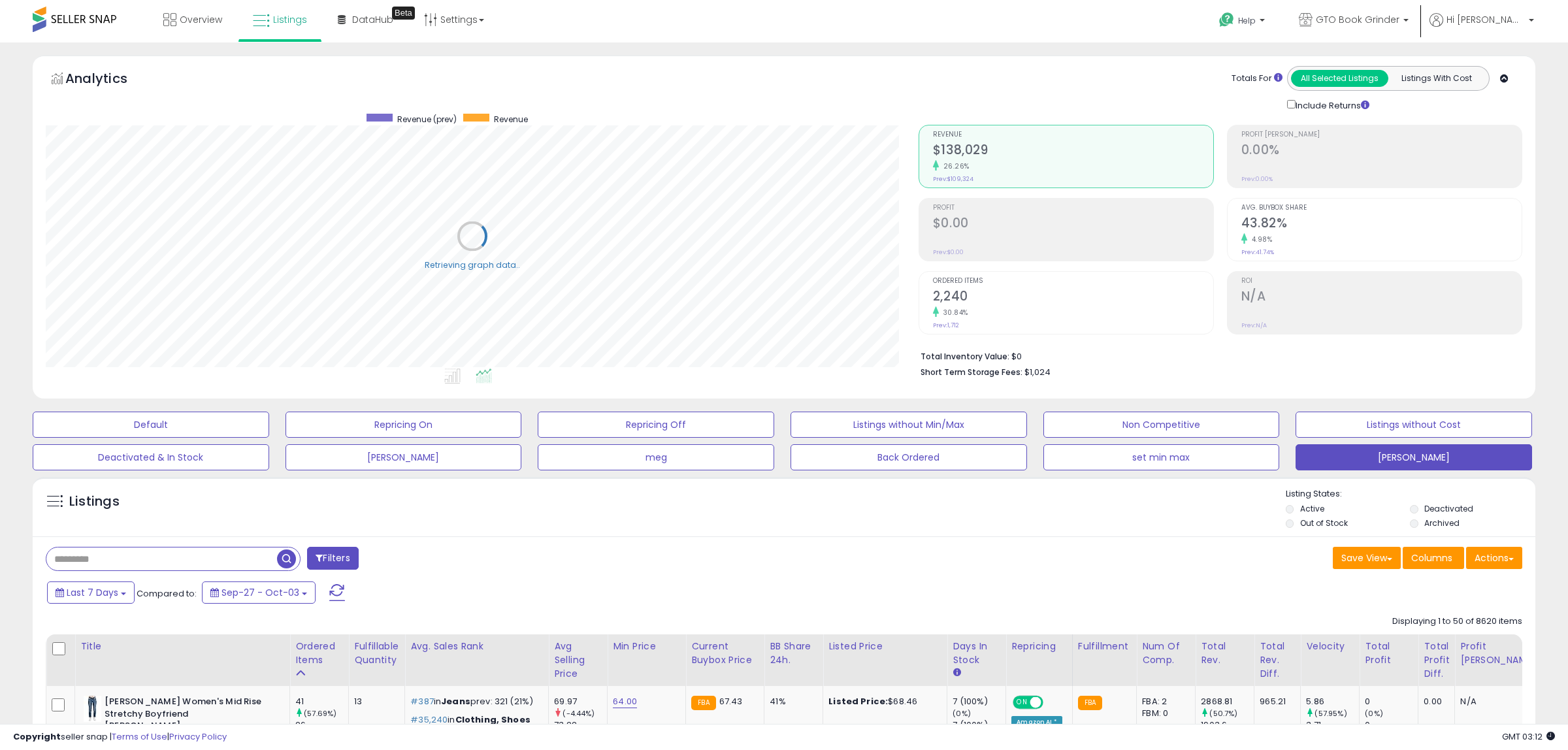
scroll to position [652816, 652511]
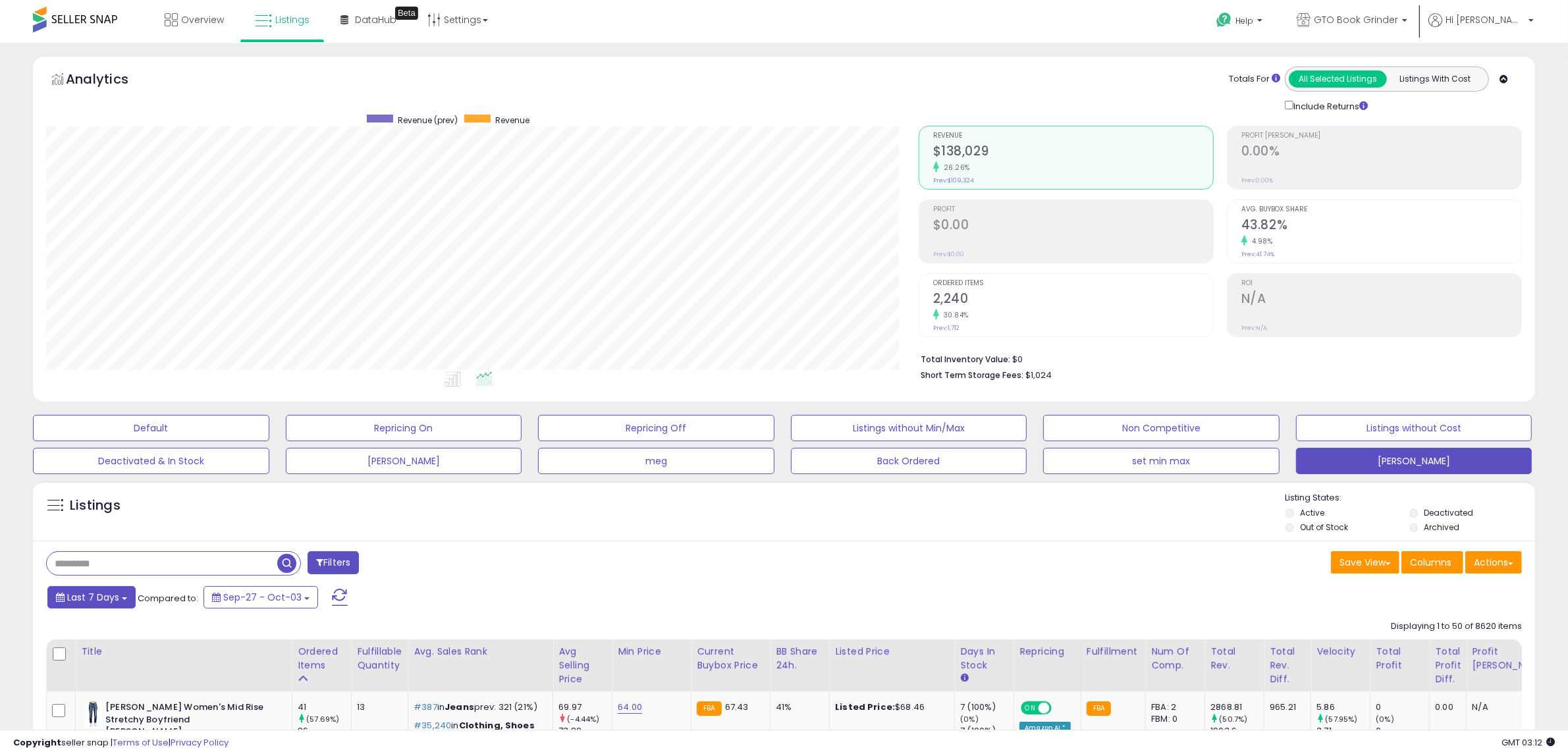
click at [116, 601] on span "Last 7 Days" at bounding box center [93, 597] width 52 height 13
type input "**********"
click at [102, 654] on li "Last 30 Days" at bounding box center [106, 657] width 106 height 17
click at [347, 597] on button "Apply" at bounding box center [344, 595] width 42 height 22
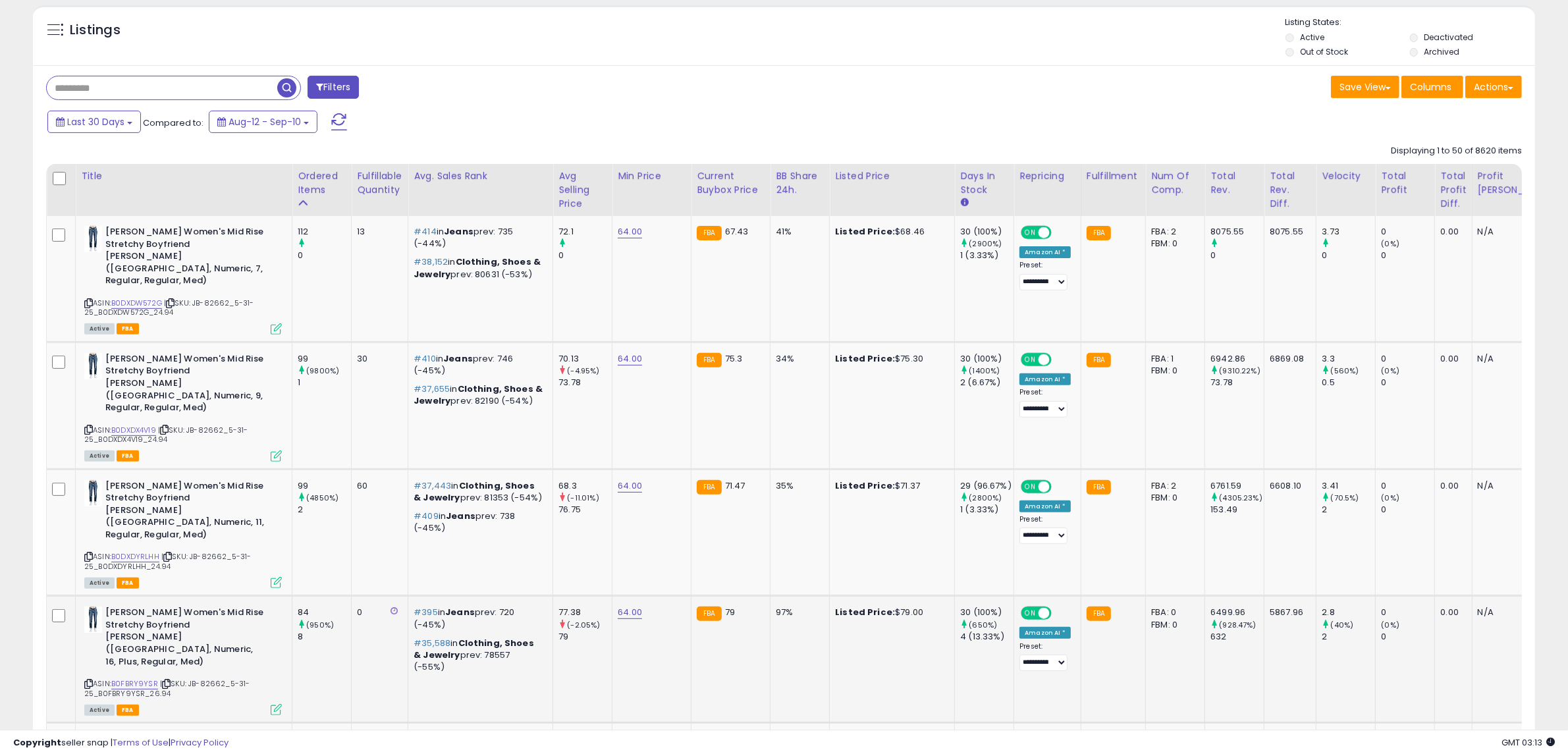
scroll to position [494, 0]
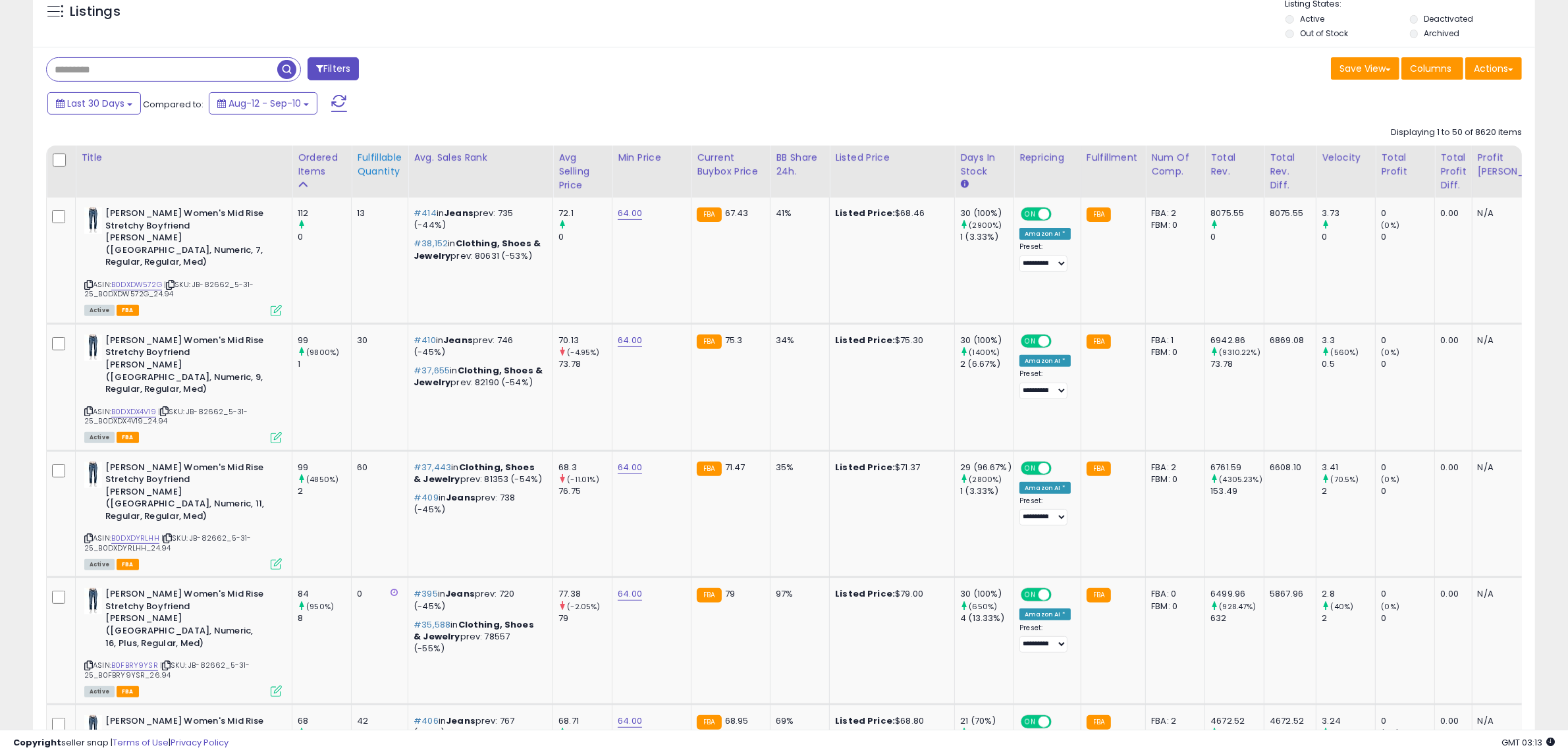
click at [369, 165] on div "Fulfillable Quantity" at bounding box center [379, 165] width 45 height 28
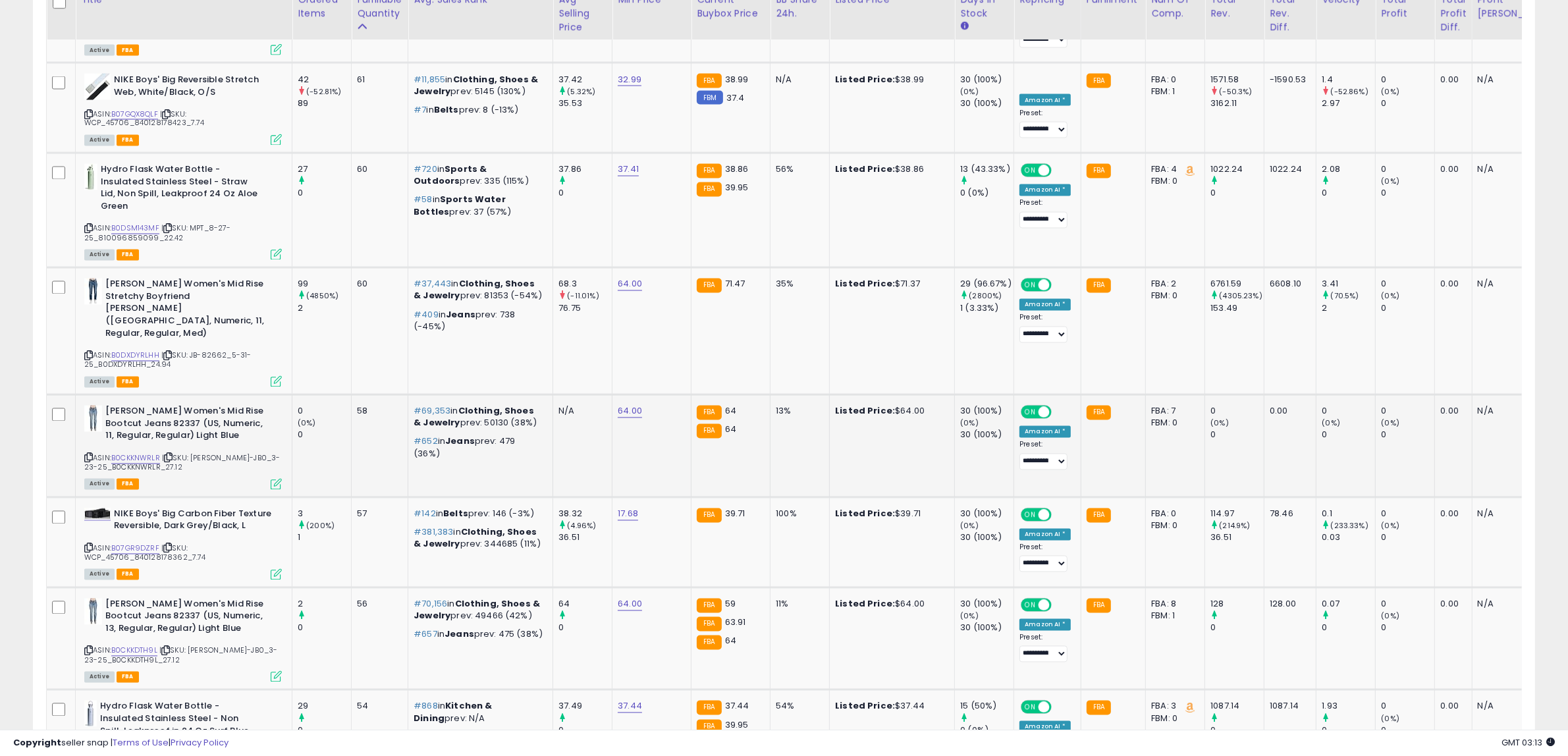
scroll to position [3045, 0]
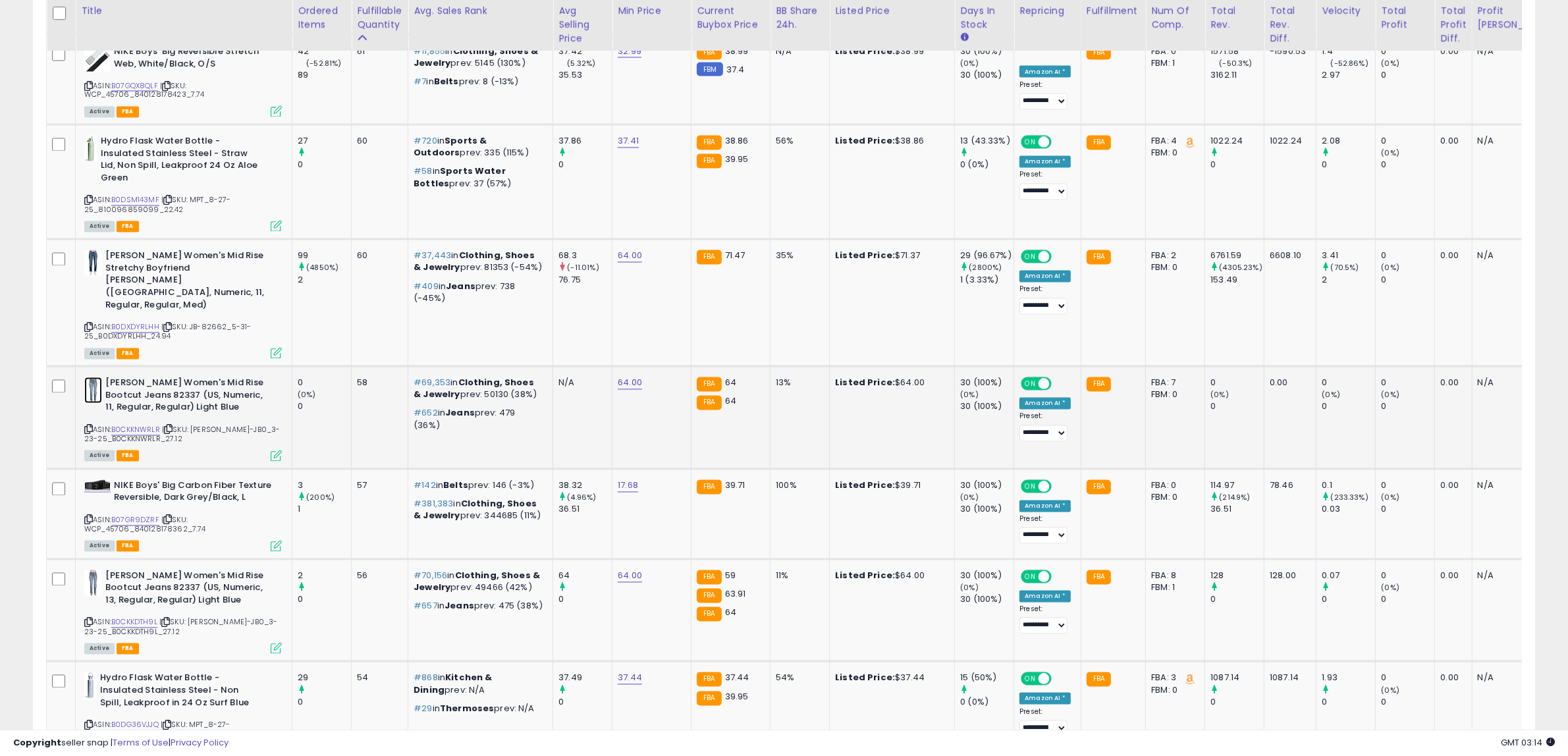
click at [93, 377] on img at bounding box center [92, 390] width 17 height 27
